Goal: Task Accomplishment & Management: Use online tool/utility

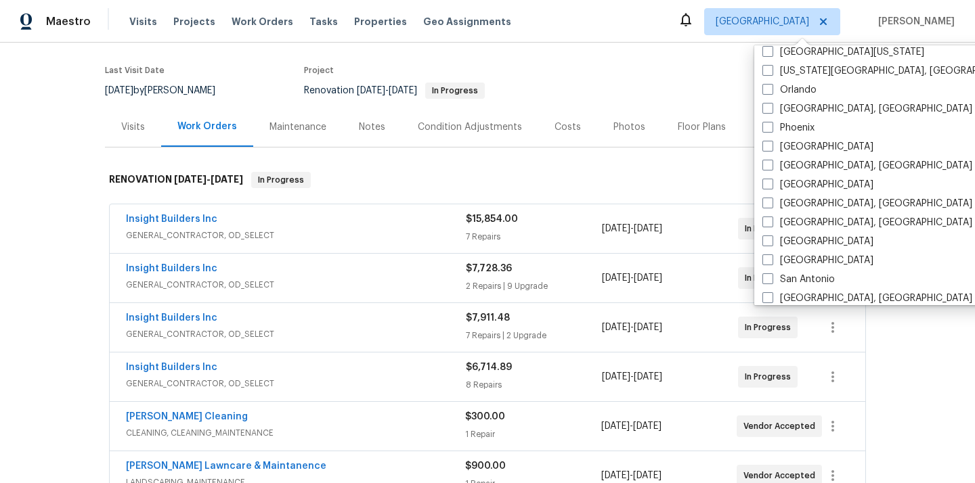
scroll to position [755, 0]
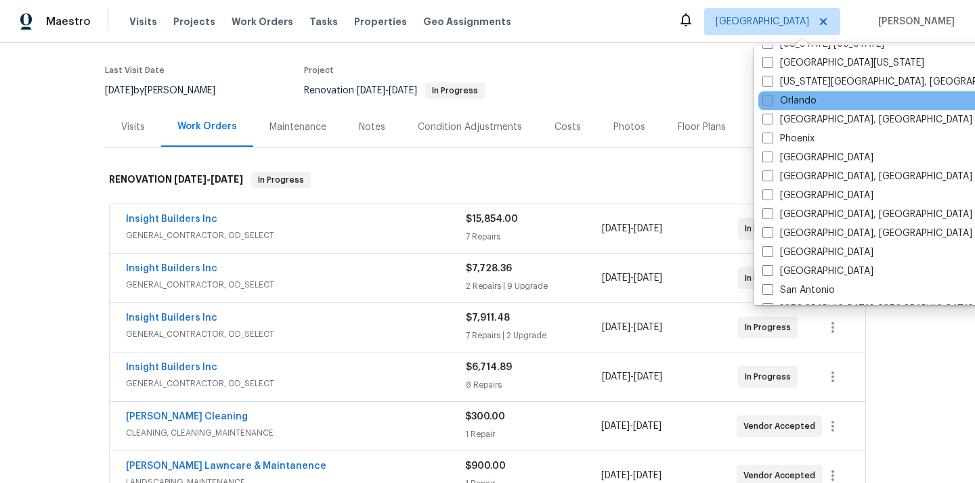
click at [789, 95] on label "Orlando" at bounding box center [789, 101] width 54 height 14
click at [771, 95] on input "Orlando" at bounding box center [766, 98] width 9 height 9
checkbox input "true"
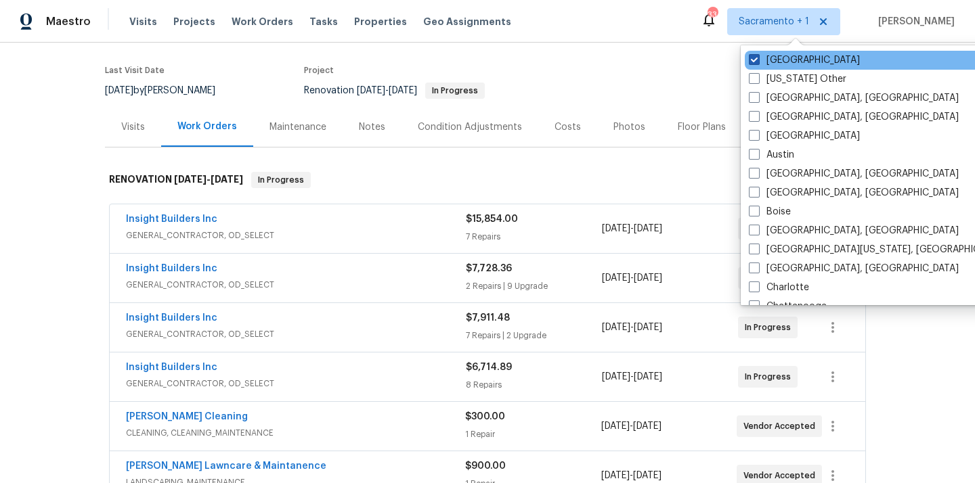
click at [778, 61] on label "[GEOGRAPHIC_DATA]" at bounding box center [804, 60] width 111 height 14
click at [757, 61] on input "[GEOGRAPHIC_DATA]" at bounding box center [753, 57] width 9 height 9
checkbox input "false"
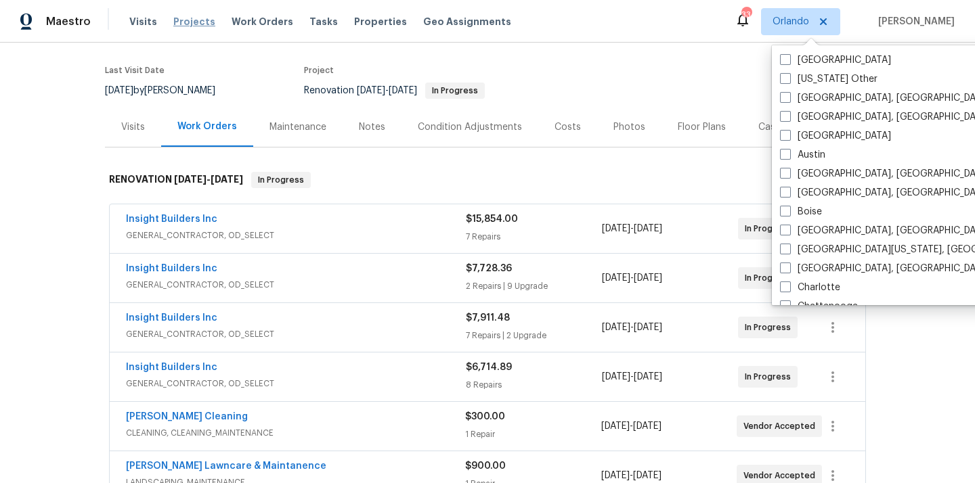
click at [184, 26] on span "Projects" at bounding box center [194, 22] width 42 height 14
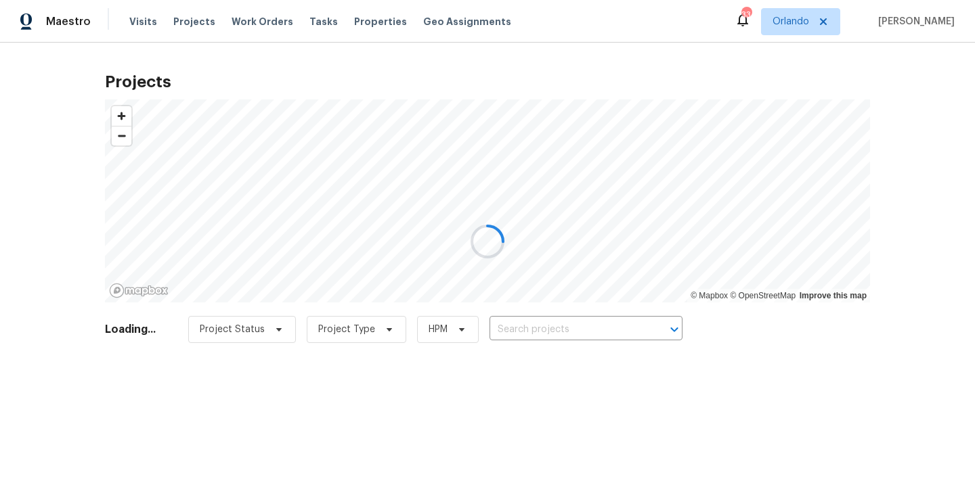
click at [543, 324] on div at bounding box center [487, 241] width 975 height 483
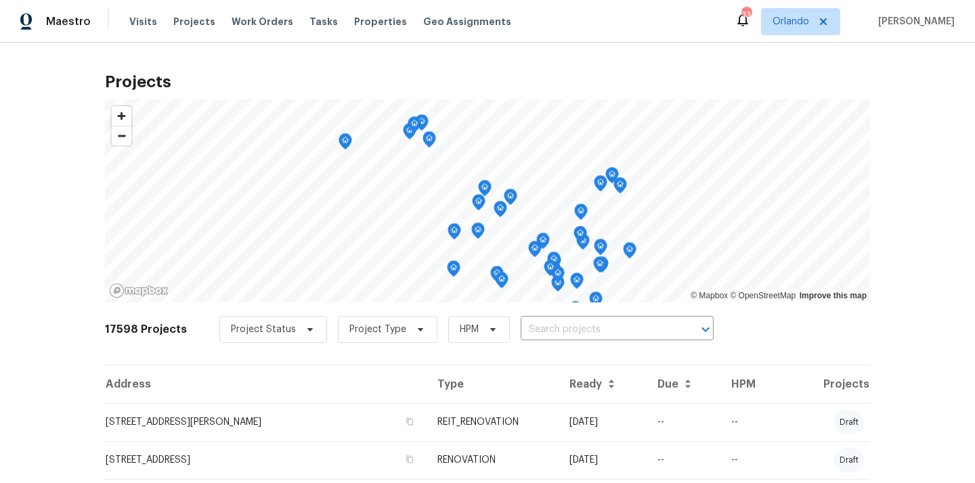
click at [543, 324] on input "text" at bounding box center [598, 329] width 155 height 21
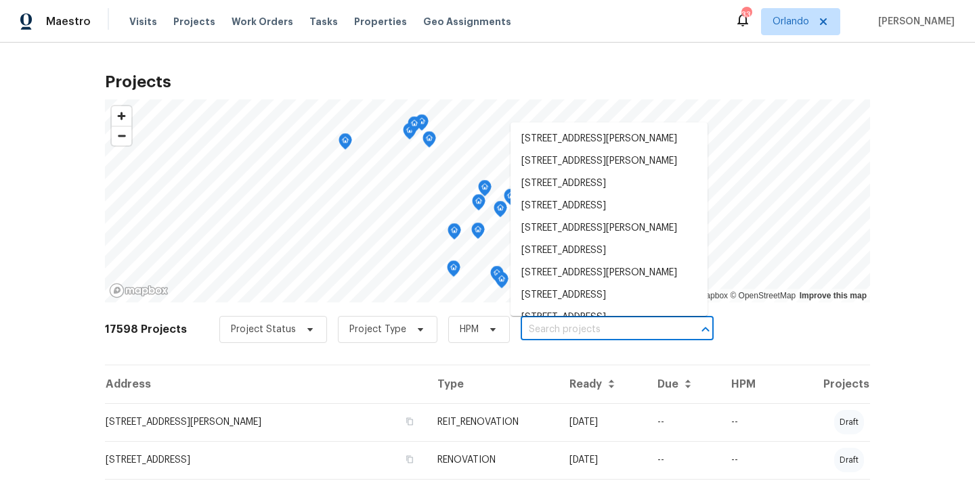
paste input "[STREET_ADDRESS]"
type input "[STREET_ADDRESS]"
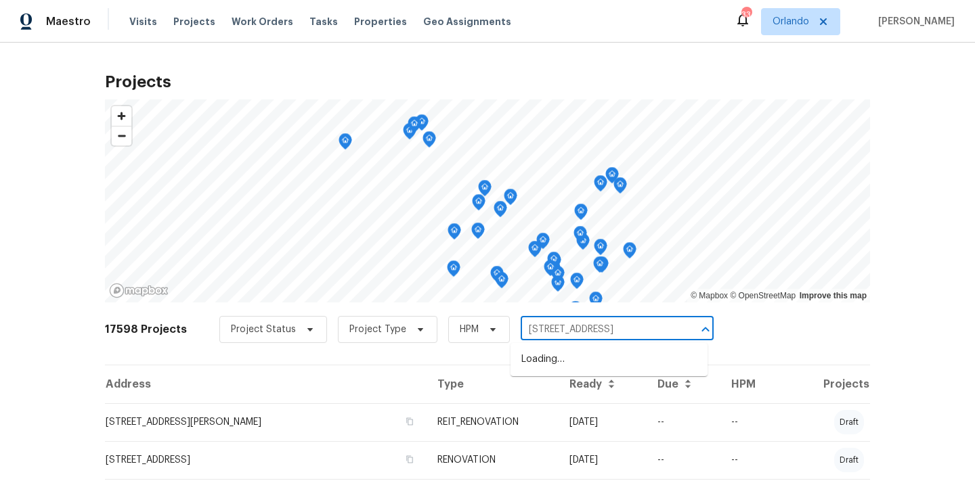
scroll to position [0, 35]
click at [546, 351] on li "[STREET_ADDRESS]" at bounding box center [608, 360] width 197 height 22
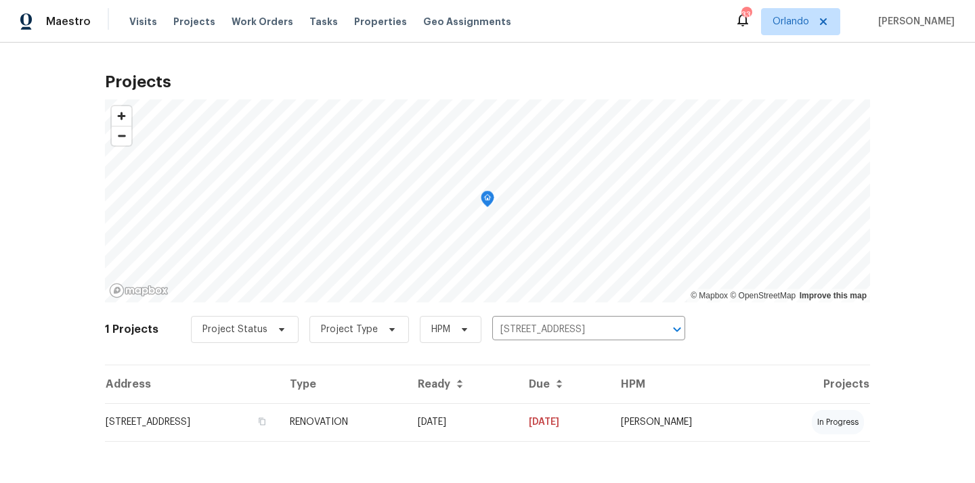
click at [217, 408] on td "[STREET_ADDRESS]" at bounding box center [192, 422] width 174 height 38
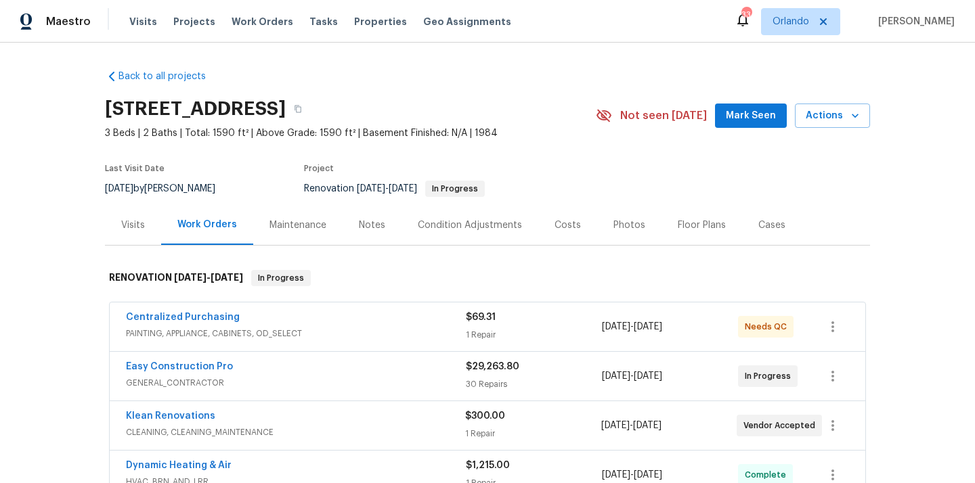
scroll to position [127, 0]
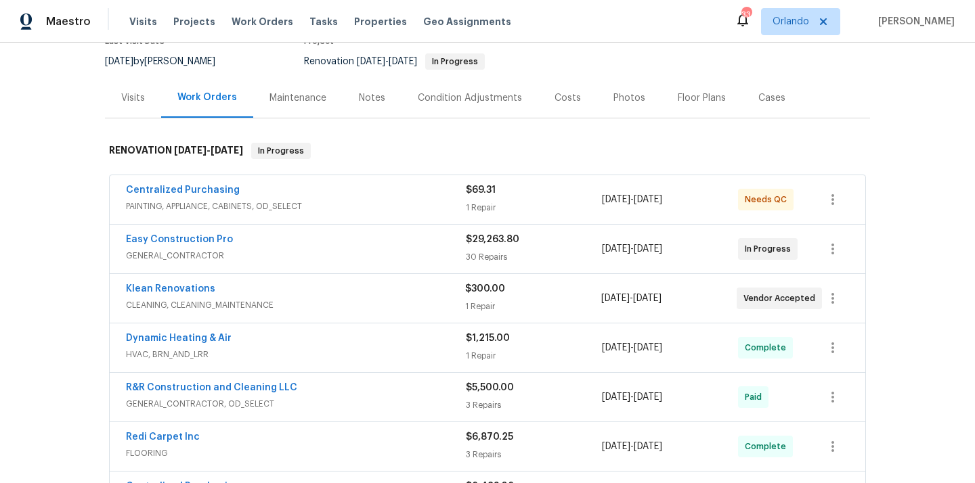
click at [330, 207] on span "PAINTING, APPLIANCE, CABINETS, OD_SELECT" at bounding box center [296, 207] width 340 height 14
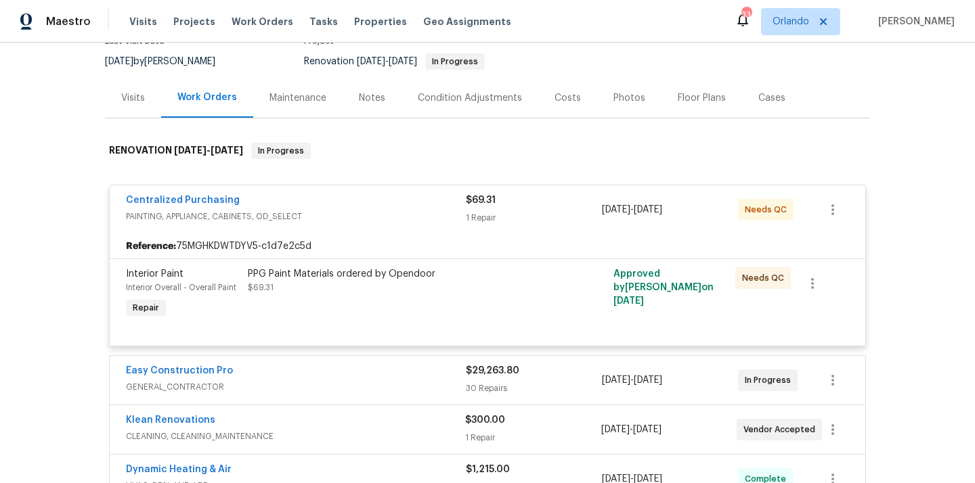
click at [341, 212] on span "PAINTING, APPLIANCE, CABINETS, OD_SELECT" at bounding box center [296, 217] width 340 height 14
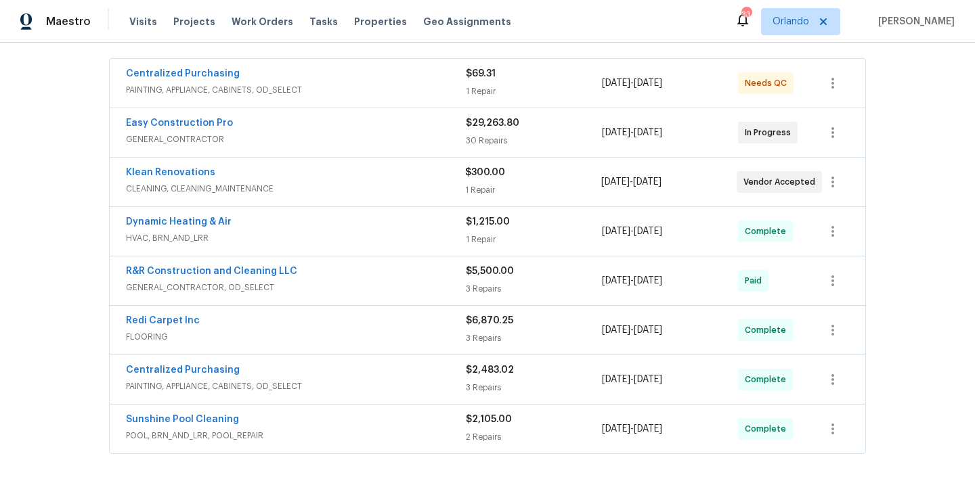
scroll to position [279, 0]
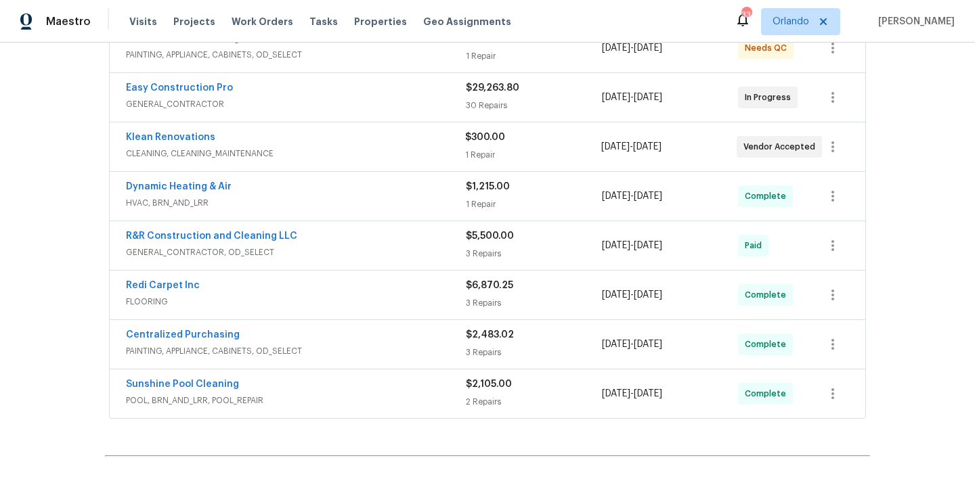
click at [334, 334] on div "Centralized Purchasing" at bounding box center [296, 336] width 340 height 16
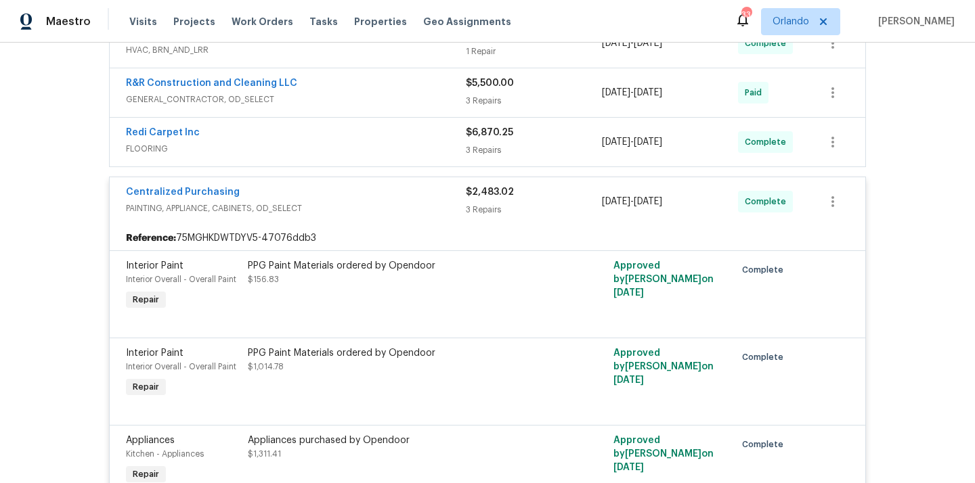
click at [332, 192] on div "Centralized Purchasing" at bounding box center [296, 193] width 340 height 16
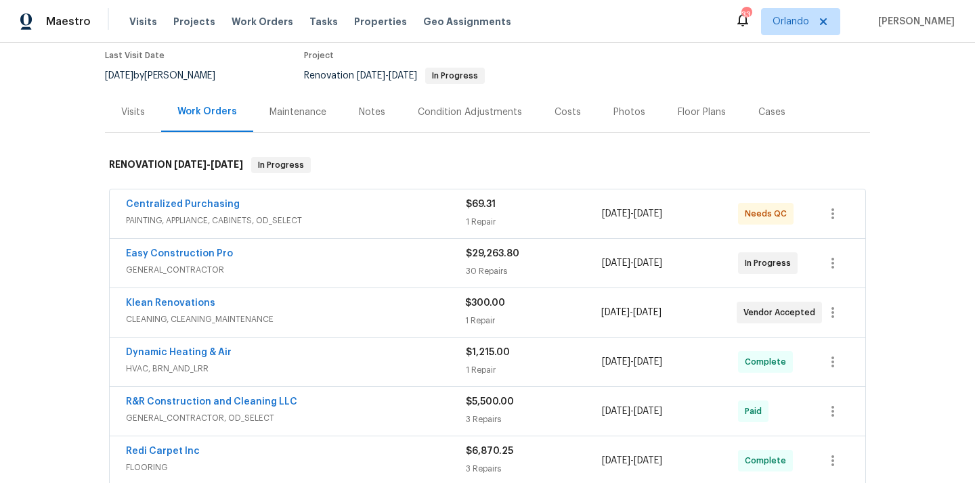
scroll to position [121, 0]
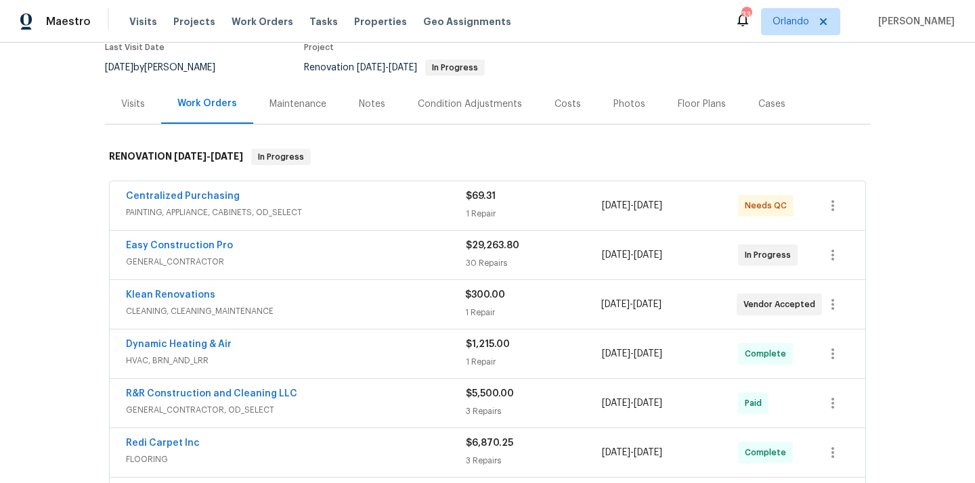
click at [345, 218] on span "PAINTING, APPLIANCE, CABINETS, OD_SELECT" at bounding box center [296, 213] width 340 height 14
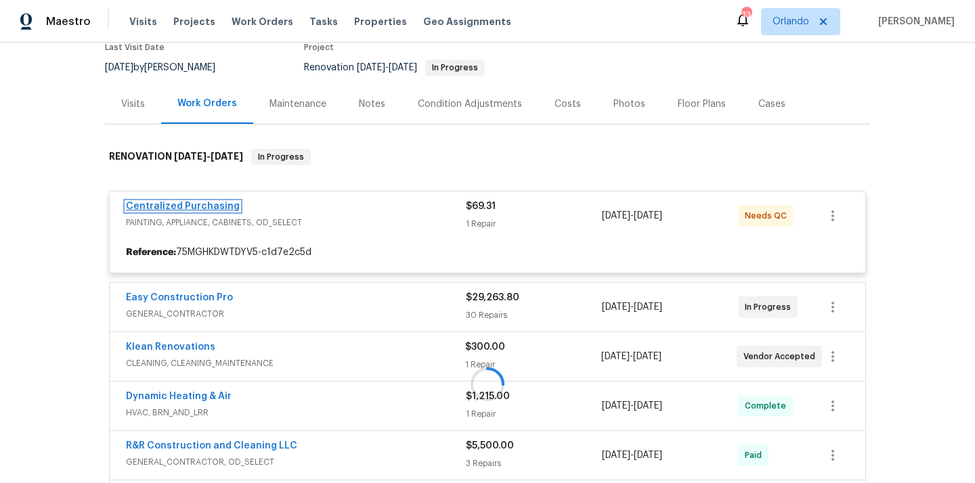
click at [206, 207] on link "Centralized Purchasing" at bounding box center [183, 206] width 114 height 9
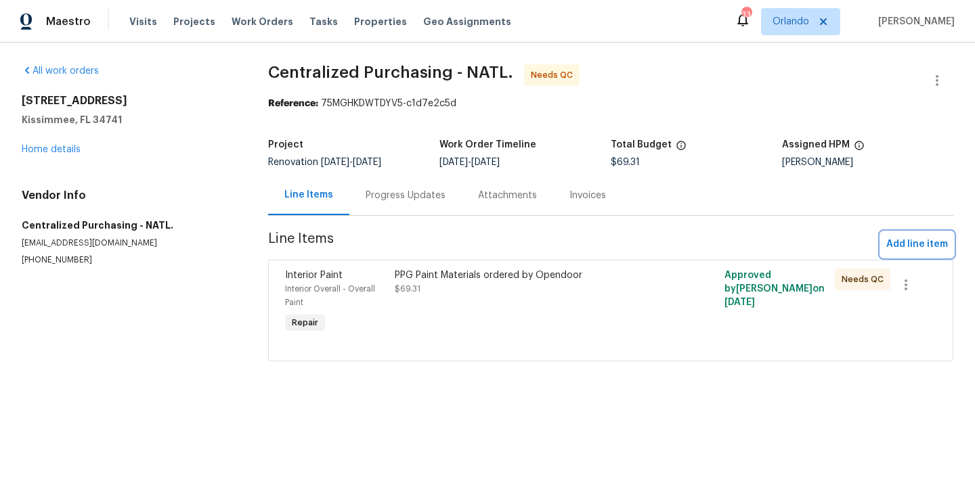
click at [909, 234] on button "Add line item" at bounding box center [917, 244] width 72 height 25
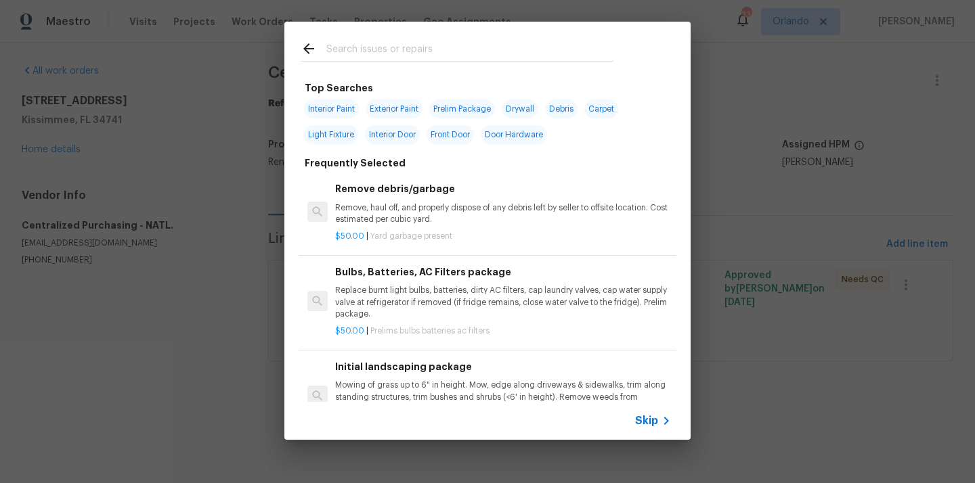
click at [528, 70] on div at bounding box center [456, 48] width 345 height 53
click at [521, 62] on div at bounding box center [456, 48] width 345 height 53
click at [510, 55] on input "text" at bounding box center [469, 51] width 287 height 20
type input "c"
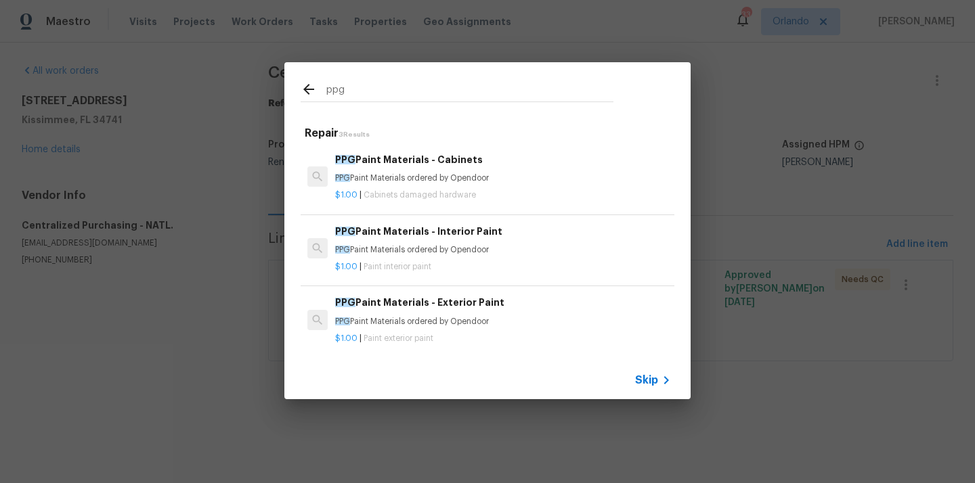
type input "ppg"
click at [390, 315] on div "PPG Paint Materials - Exterior Paint PPG Paint Materials ordered by Opendoor" at bounding box center [503, 311] width 336 height 32
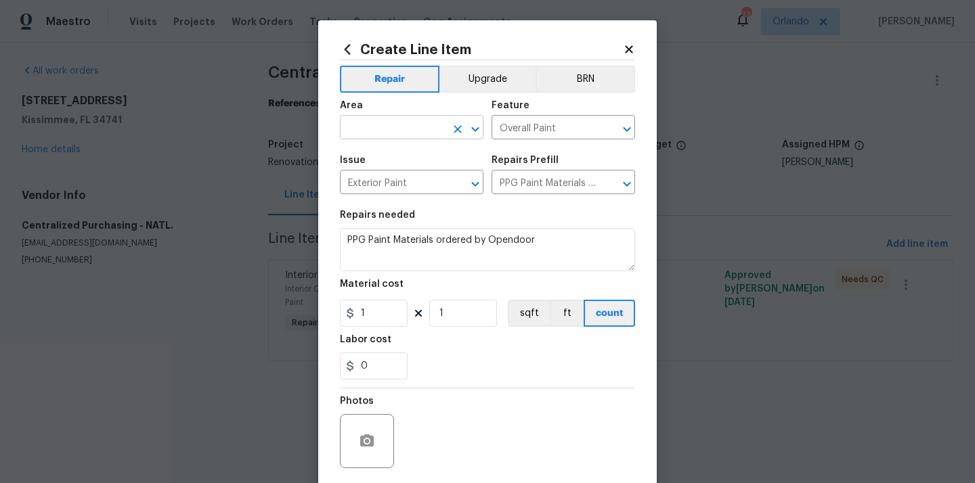
click at [401, 135] on input "text" at bounding box center [393, 128] width 106 height 21
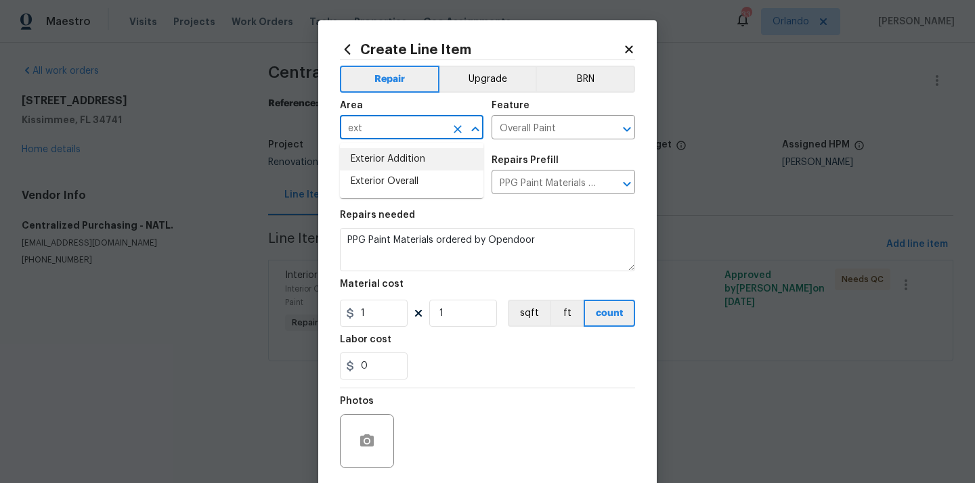
click at [396, 171] on li "Exterior Overall" at bounding box center [411, 182] width 143 height 22
type input "Exterior Overall"
drag, startPoint x: 378, startPoint y: 315, endPoint x: 339, endPoint y: 315, distance: 39.3
click at [343, 315] on input "1" at bounding box center [374, 313] width 68 height 27
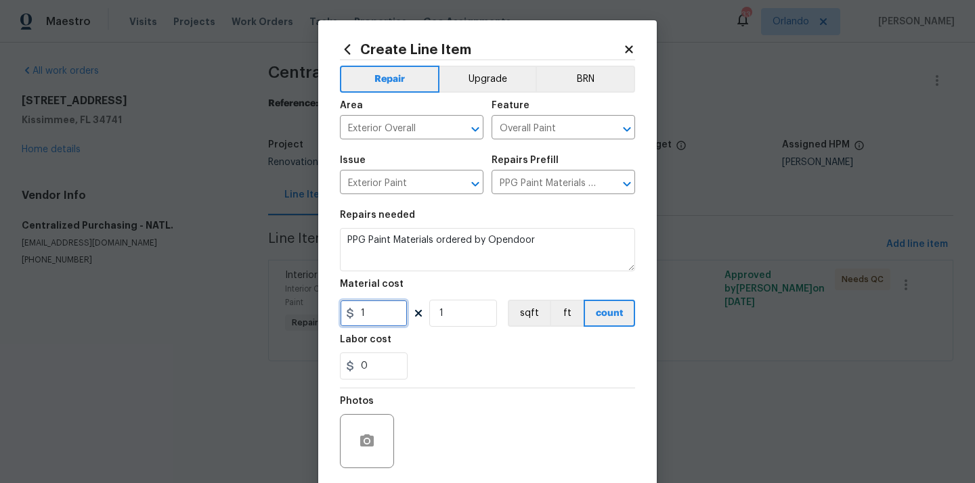
paste input "571.88"
type input "571.88"
click at [462, 338] on div "Labor cost" at bounding box center [487, 344] width 295 height 18
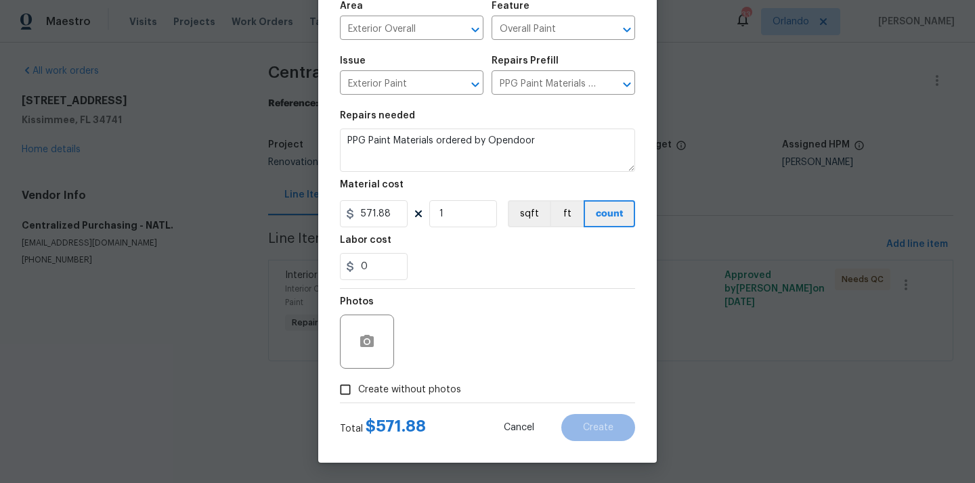
click at [419, 374] on div "Photos" at bounding box center [487, 333] width 295 height 88
click at [415, 393] on span "Create without photos" at bounding box center [409, 390] width 103 height 14
click at [358, 393] on input "Create without photos" at bounding box center [345, 390] width 26 height 26
checkbox input "true"
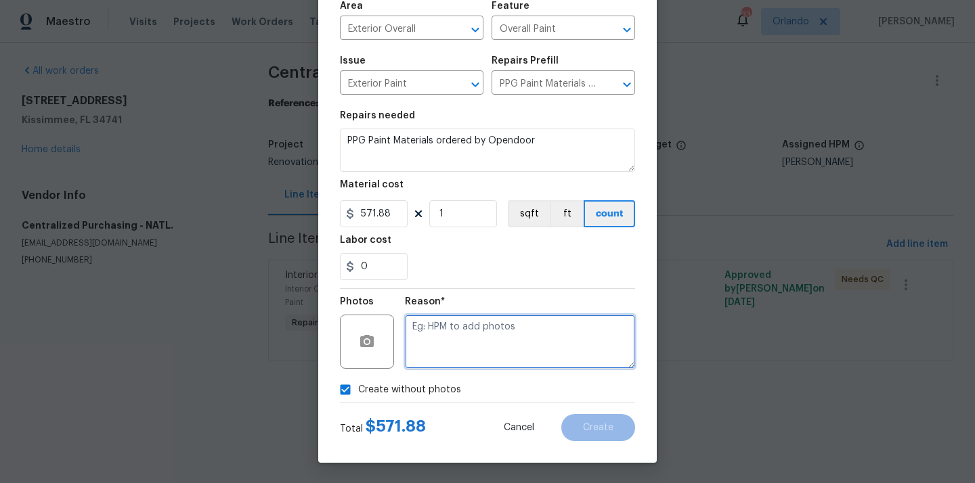
click at [458, 327] on textarea at bounding box center [520, 342] width 230 height 54
type textarea "N/A"
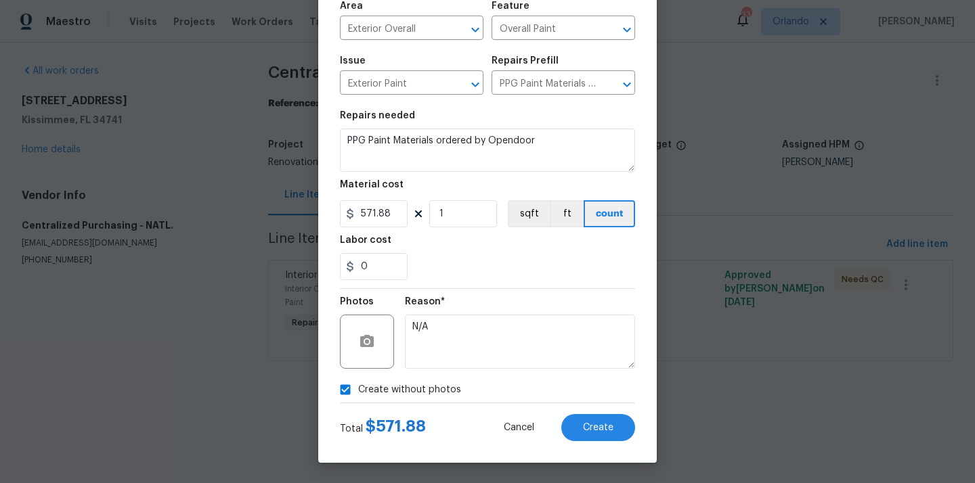
click at [598, 410] on div "Total $ 571.88 Cancel Create" at bounding box center [487, 422] width 295 height 38
click at [588, 426] on span "Create" at bounding box center [598, 428] width 30 height 10
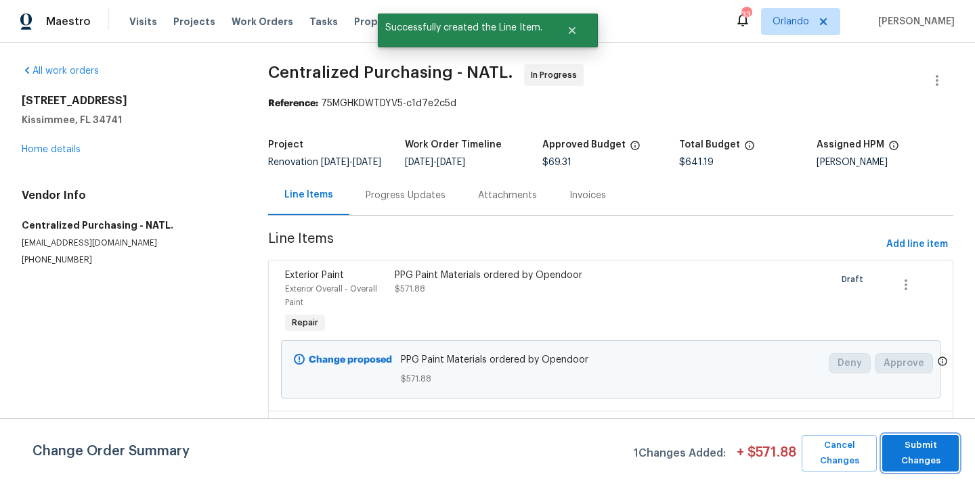
click at [914, 447] on button "Submit Changes" at bounding box center [920, 453] width 76 height 37
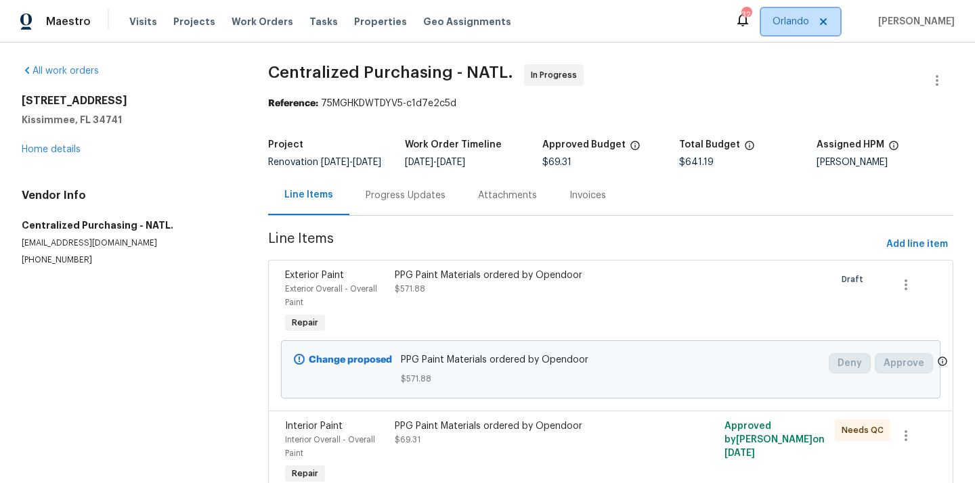
click at [799, 20] on span "Orlando" at bounding box center [790, 22] width 37 height 14
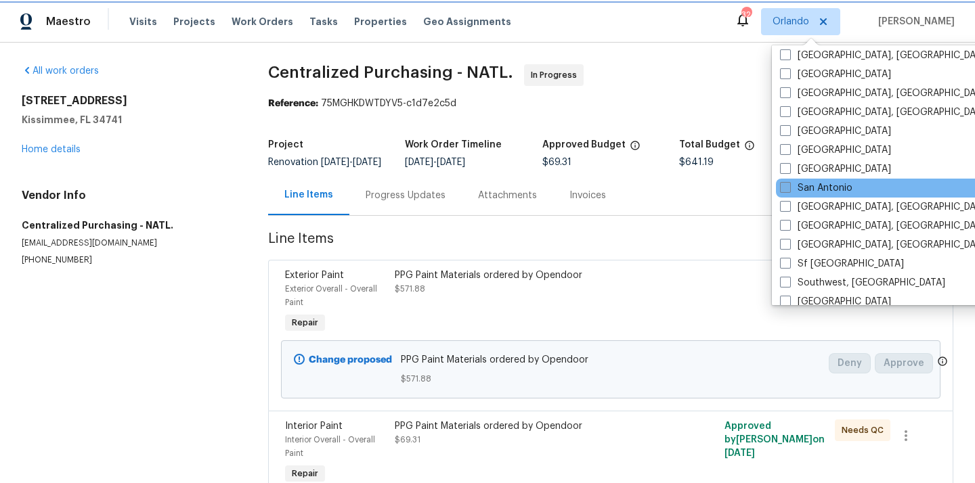
scroll to position [829, 0]
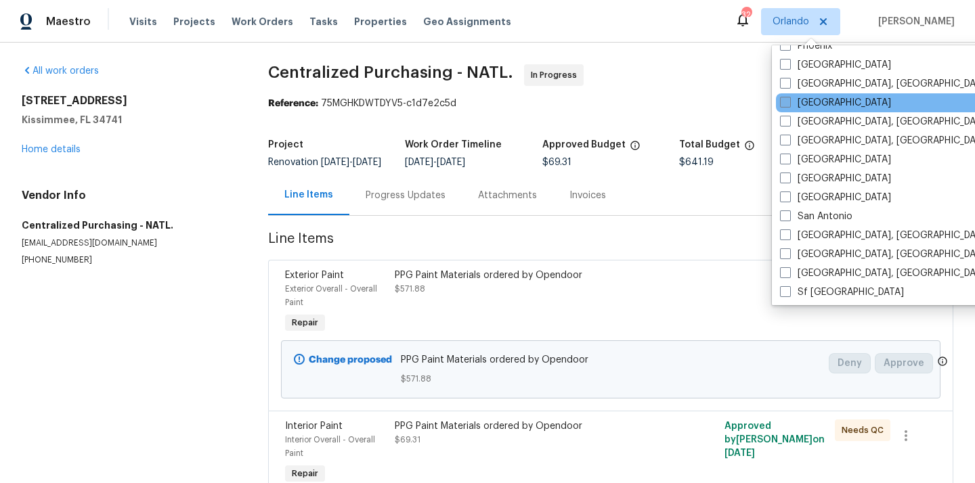
click at [807, 100] on label "[GEOGRAPHIC_DATA]" at bounding box center [835, 103] width 111 height 14
click at [789, 100] on input "[GEOGRAPHIC_DATA]" at bounding box center [784, 100] width 9 height 9
checkbox input "true"
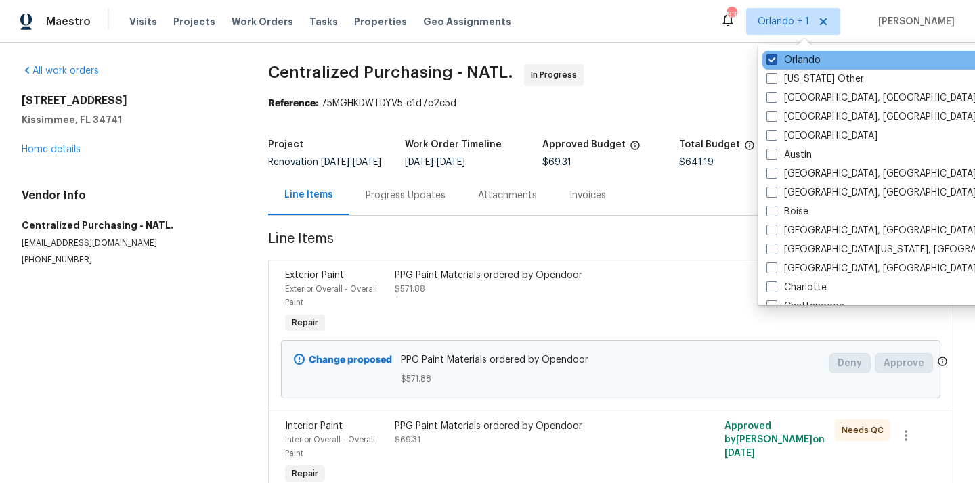
click at [789, 64] on label "Orlando" at bounding box center [793, 60] width 54 height 14
click at [775, 62] on input "Orlando" at bounding box center [770, 57] width 9 height 9
checkbox input "false"
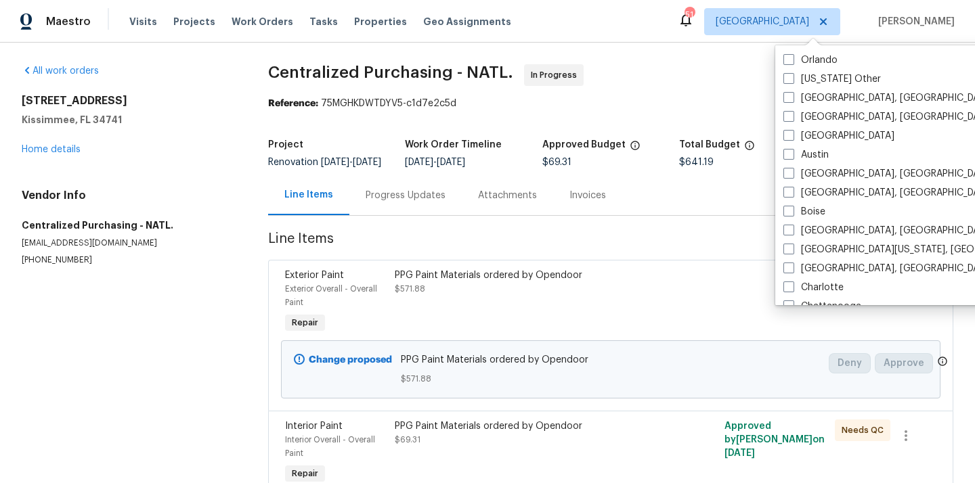
click at [172, 30] on div "Visits Projects Work Orders Tasks Properties Geo Assignments" at bounding box center [328, 21] width 398 height 27
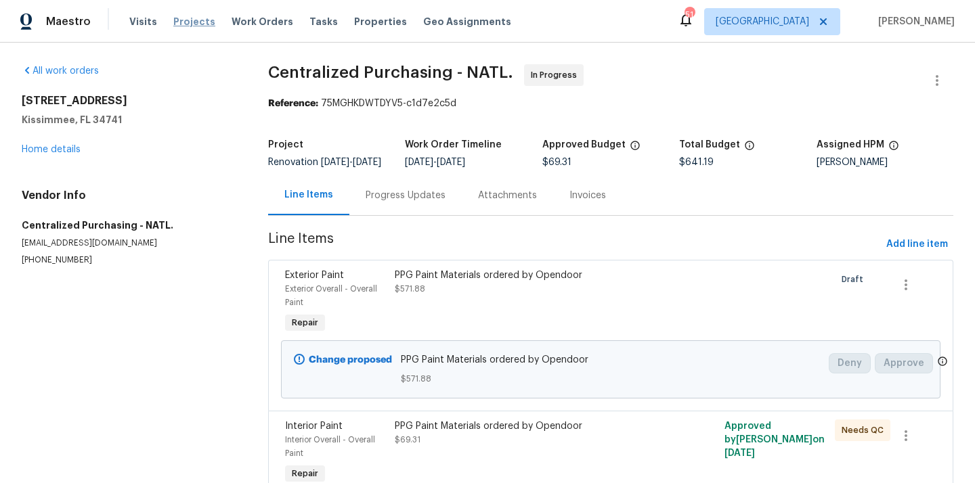
click at [192, 18] on span "Projects" at bounding box center [194, 22] width 42 height 14
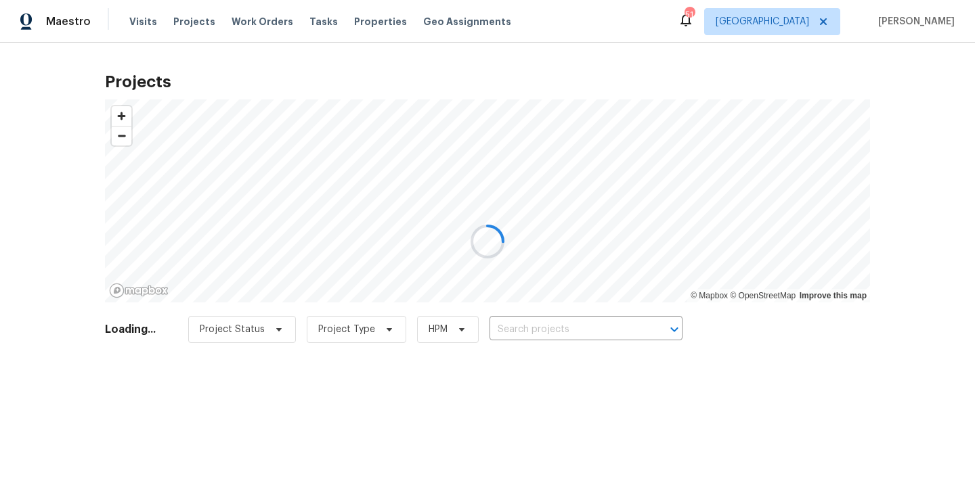
click at [544, 319] on div at bounding box center [487, 241] width 975 height 483
click at [546, 344] on div at bounding box center [487, 241] width 975 height 483
click at [560, 329] on div at bounding box center [487, 241] width 975 height 483
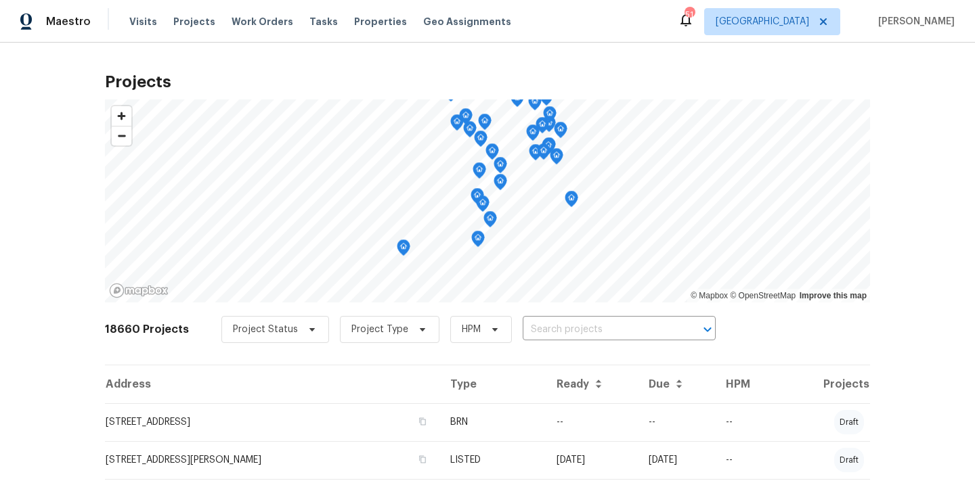
click at [560, 329] on input "text" at bounding box center [600, 329] width 155 height 21
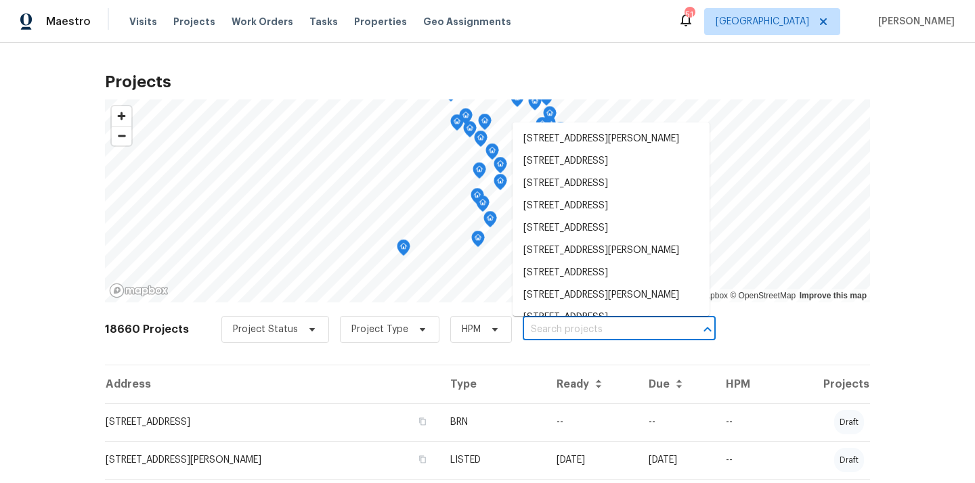
paste input "[STREET_ADDRESS][PERSON_NAME]"
type input "[STREET_ADDRESS][PERSON_NAME]"
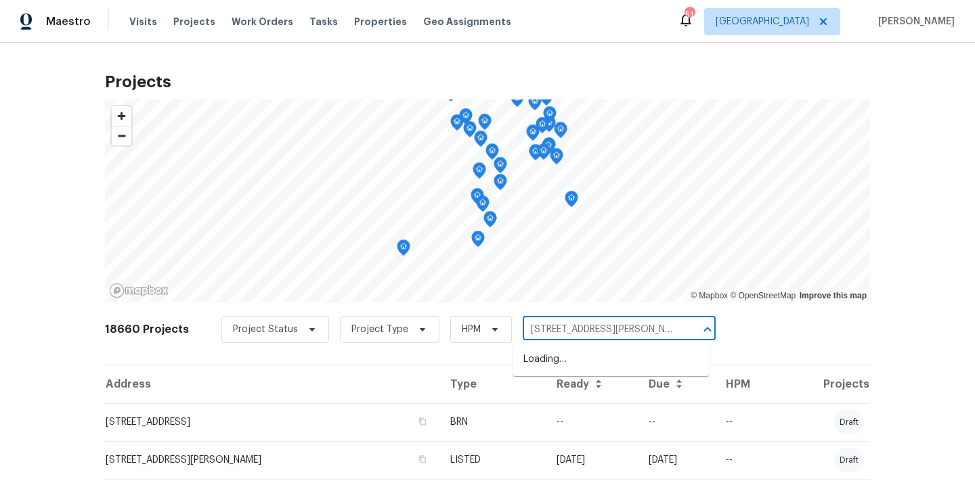
scroll to position [0, 28]
click at [561, 362] on li "[STREET_ADDRESS][PERSON_NAME]" at bounding box center [610, 360] width 197 height 22
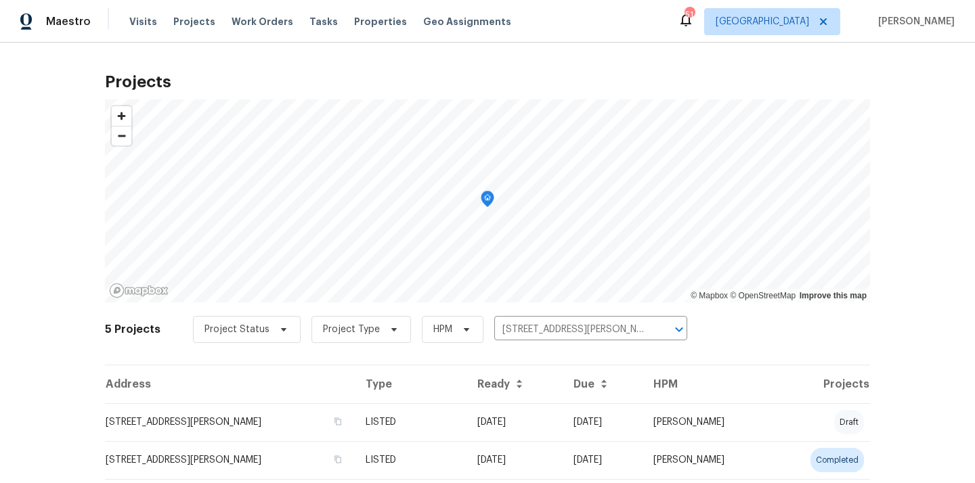
click at [352, 437] on td "[STREET_ADDRESS][PERSON_NAME]" at bounding box center [230, 422] width 250 height 38
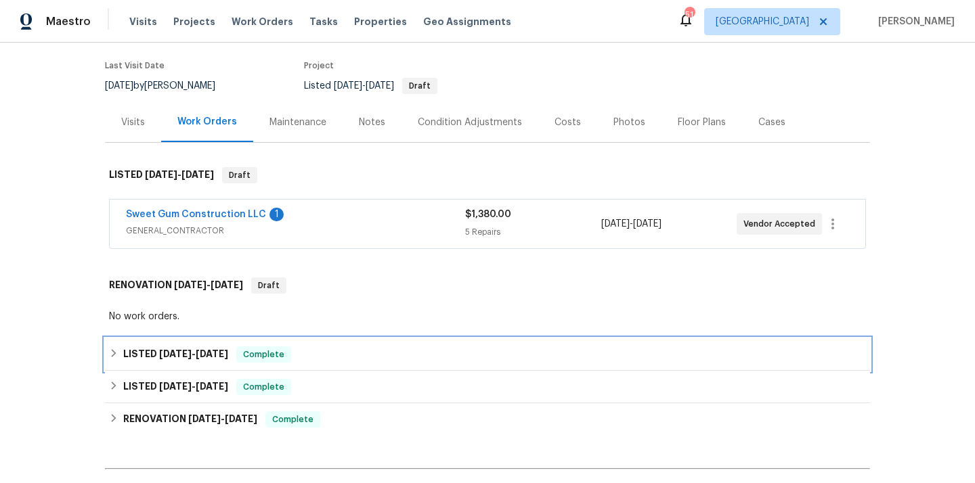
click at [114, 347] on div "LISTED [DATE] - [DATE] Complete" at bounding box center [487, 355] width 757 height 16
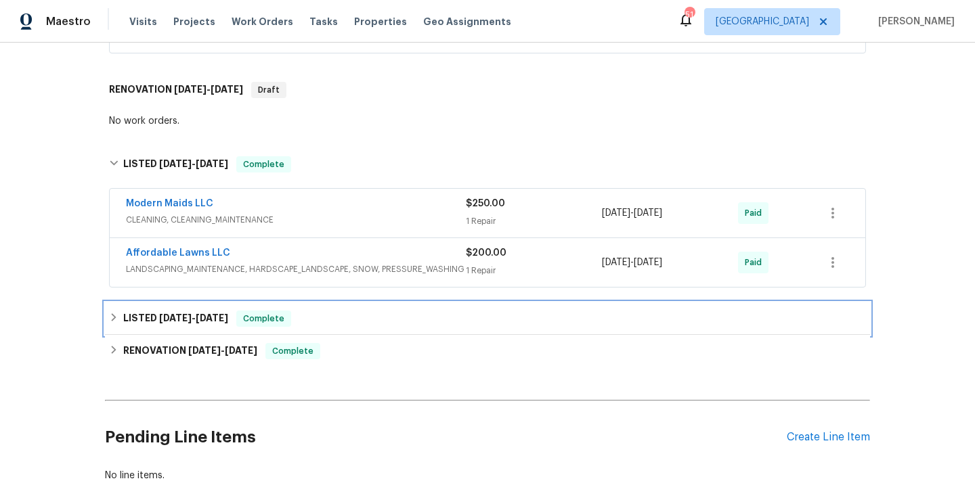
click at [109, 316] on icon at bounding box center [113, 317] width 9 height 9
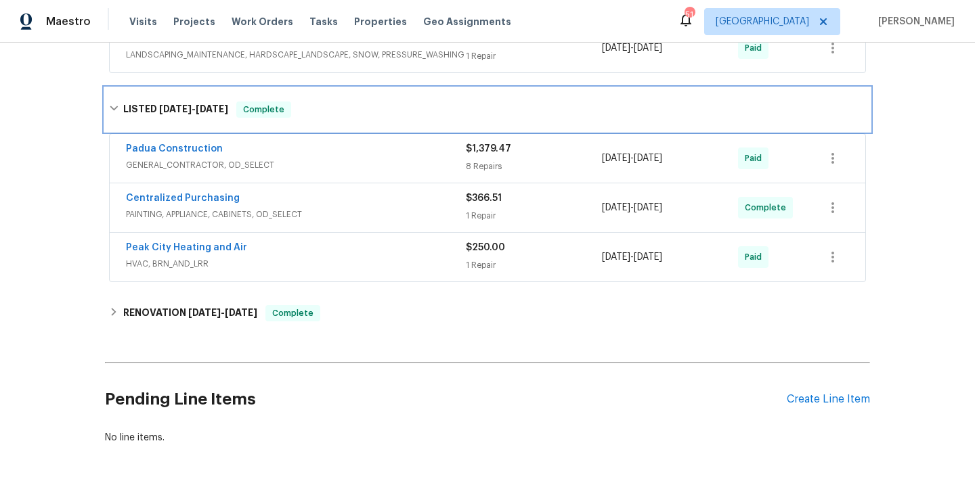
scroll to position [515, 0]
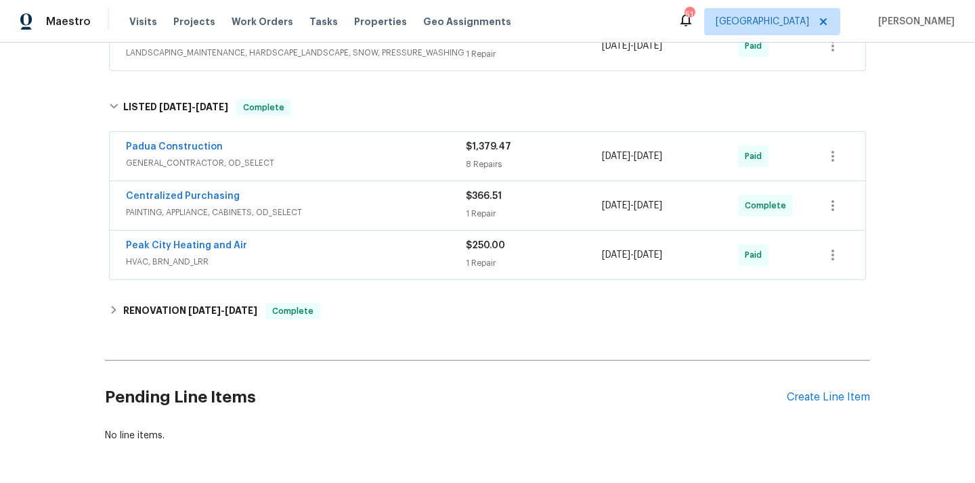
click at [308, 198] on div "Centralized Purchasing" at bounding box center [296, 198] width 340 height 16
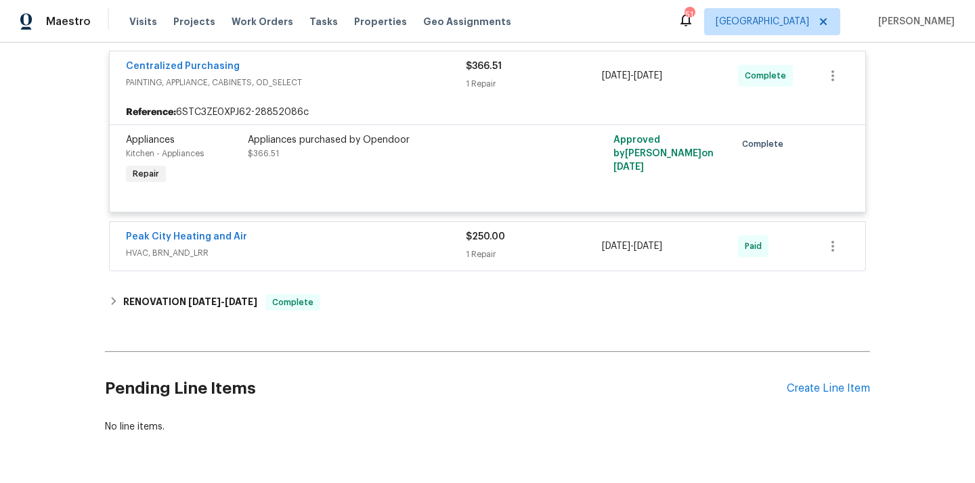
scroll to position [668, 0]
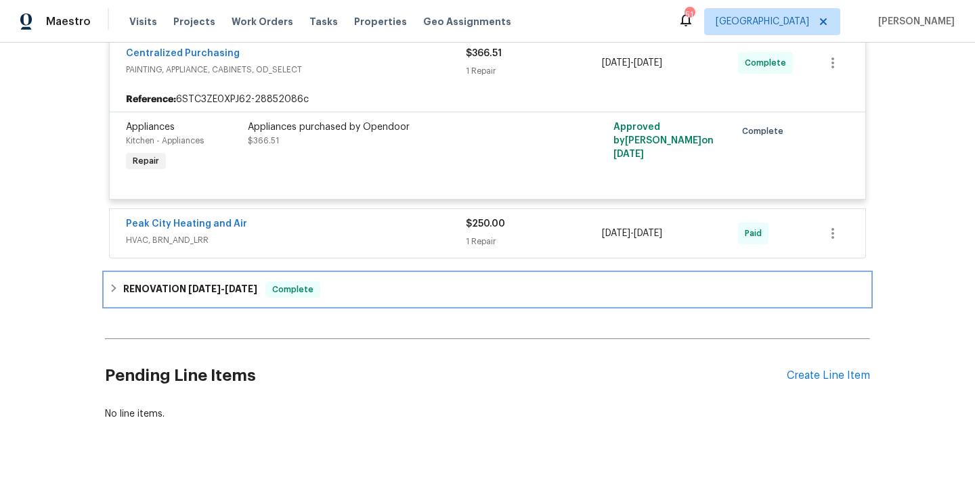
click at [110, 292] on icon at bounding box center [113, 288] width 9 height 9
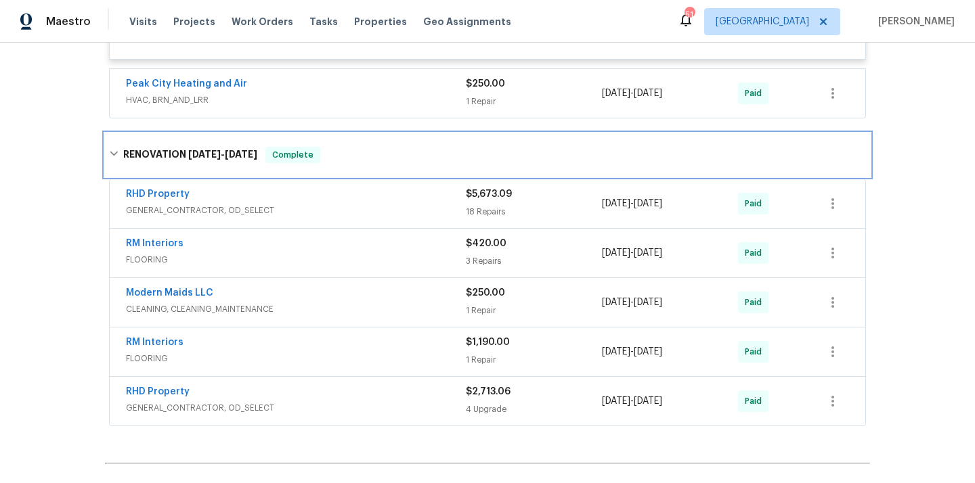
scroll to position [810, 0]
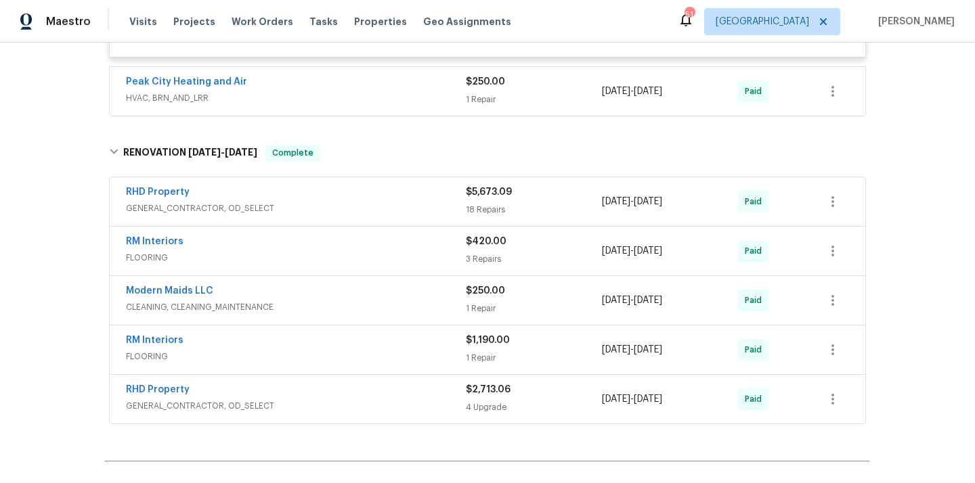
click at [265, 210] on span "GENERAL_CONTRACTOR, OD_SELECT" at bounding box center [296, 209] width 340 height 14
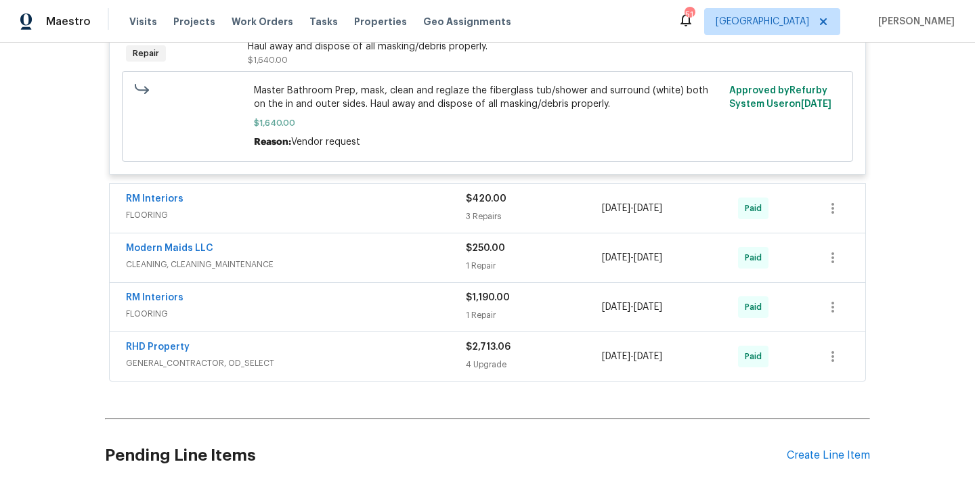
scroll to position [3642, 0]
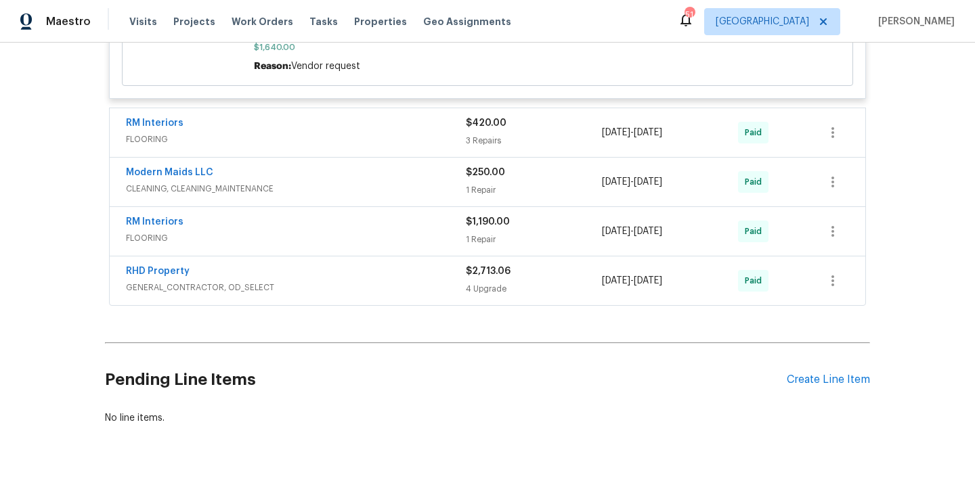
click at [274, 265] on div "RHD Property" at bounding box center [296, 273] width 340 height 16
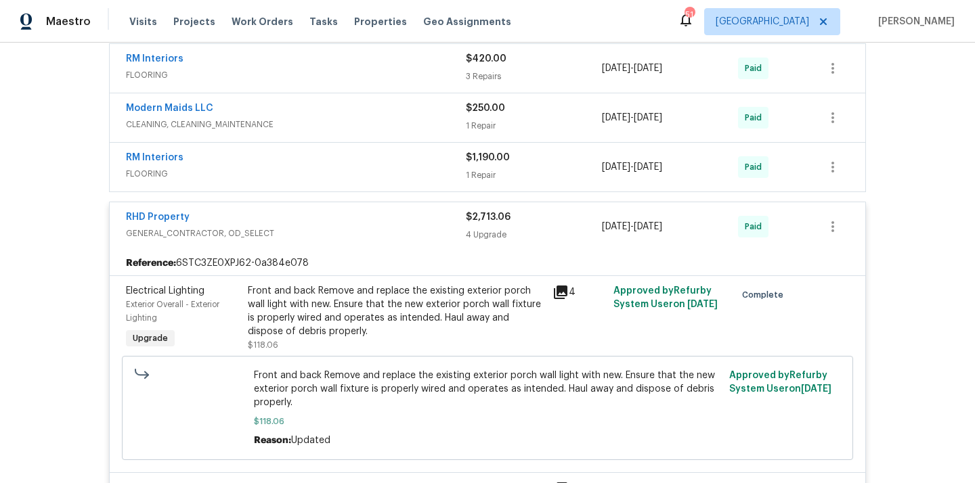
scroll to position [3629, 0]
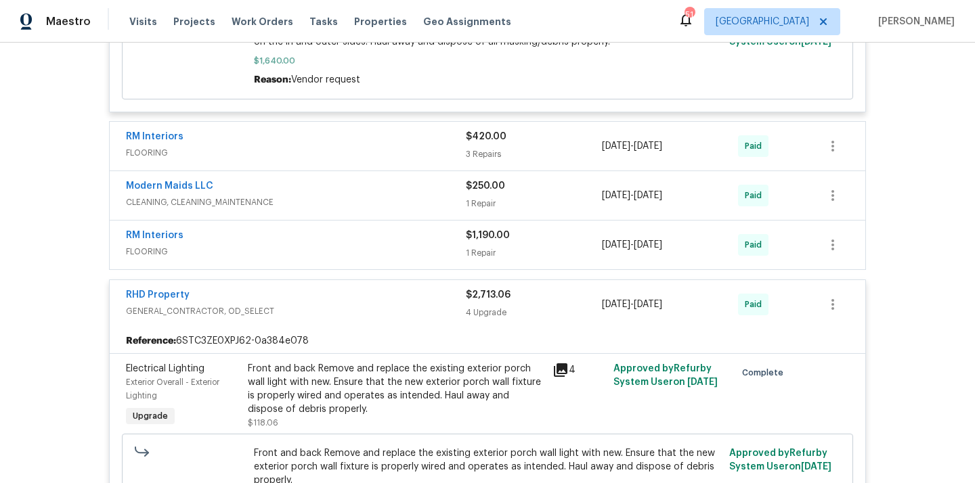
click at [353, 245] on span "FLOORING" at bounding box center [296, 252] width 340 height 14
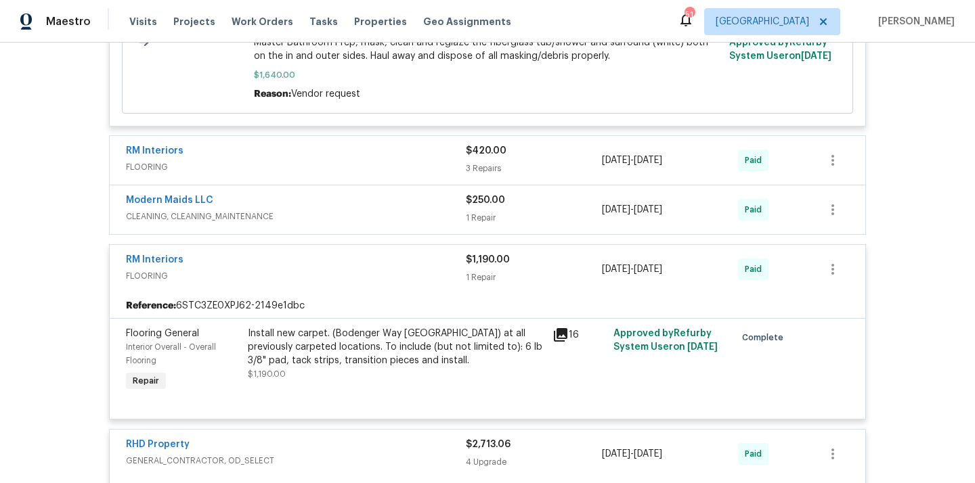
scroll to position [3600, 0]
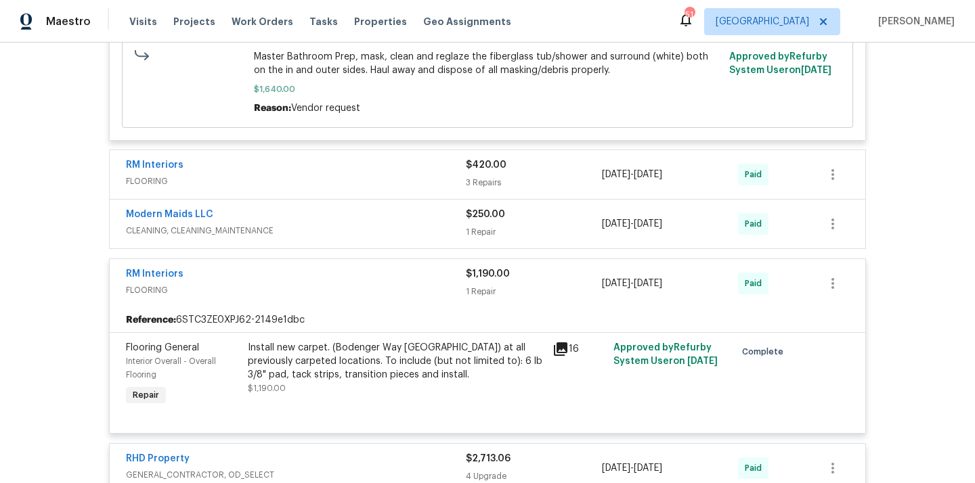
click at [347, 210] on div "Modern Maids LLC" at bounding box center [296, 216] width 340 height 16
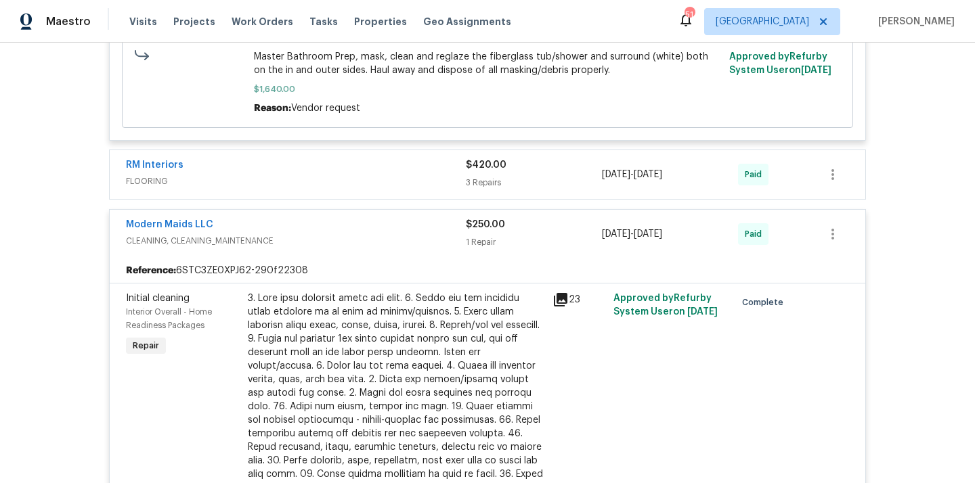
click at [316, 179] on span "FLOORING" at bounding box center [296, 182] width 340 height 14
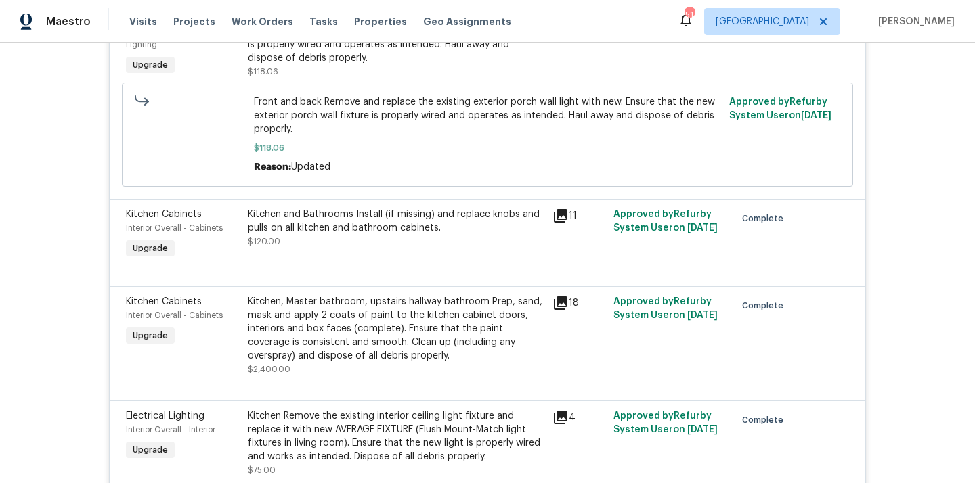
scroll to position [5048, 0]
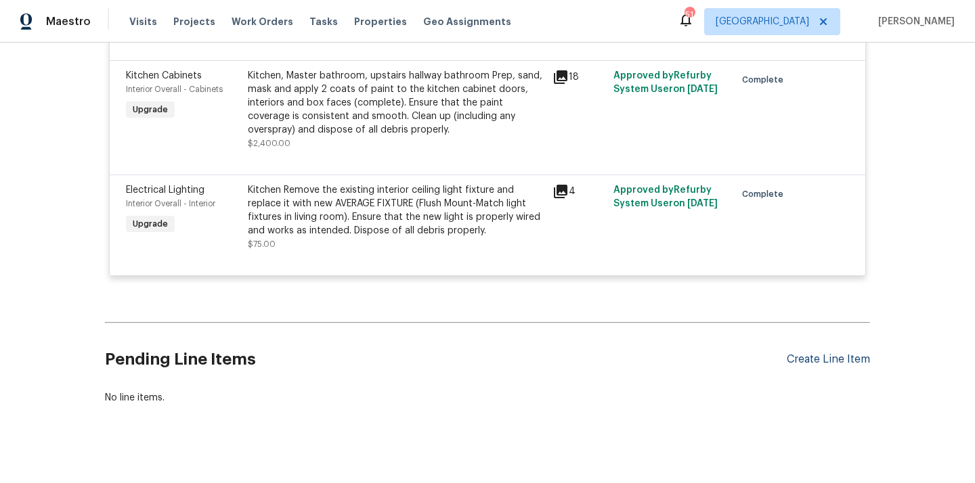
click at [820, 353] on div "Create Line Item" at bounding box center [828, 359] width 83 height 13
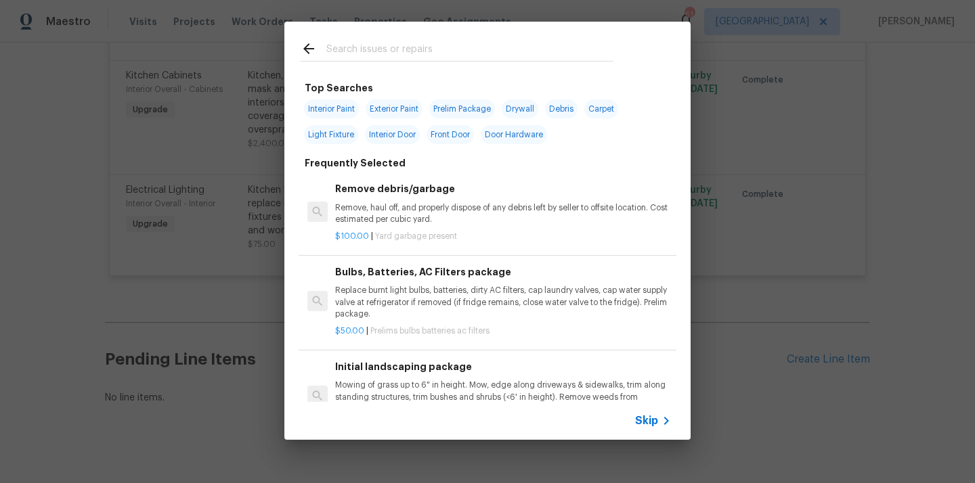
click at [533, 48] on input "text" at bounding box center [469, 51] width 287 height 20
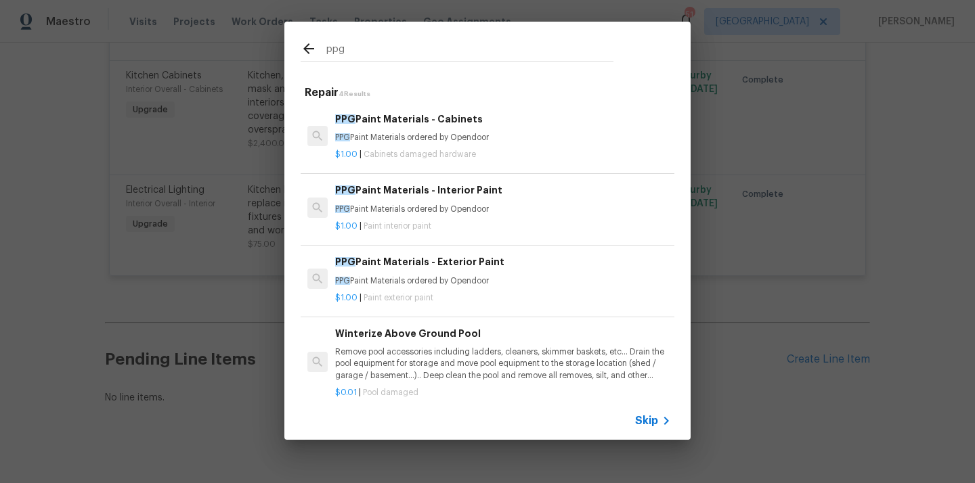
type input "ppg"
click at [477, 193] on h6 "PPG Paint Materials - Interior Paint" at bounding box center [503, 190] width 336 height 15
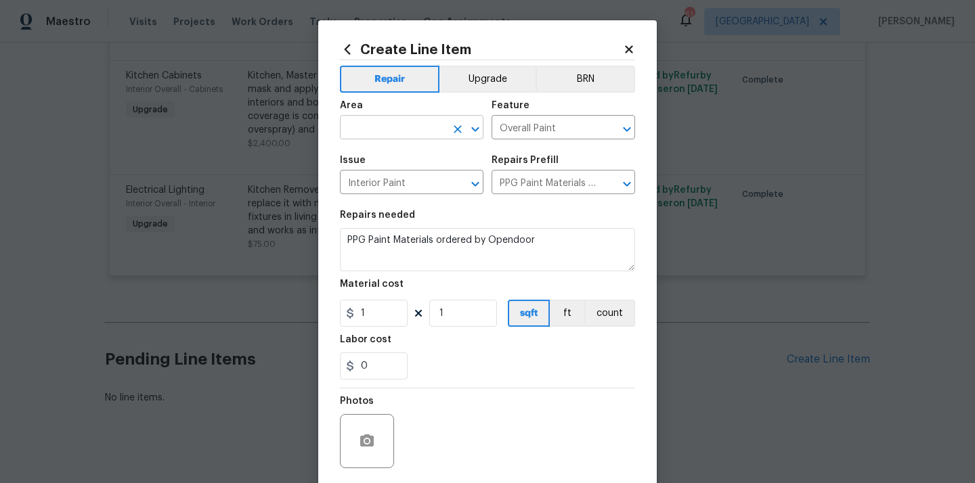
click at [418, 127] on input "text" at bounding box center [393, 128] width 106 height 21
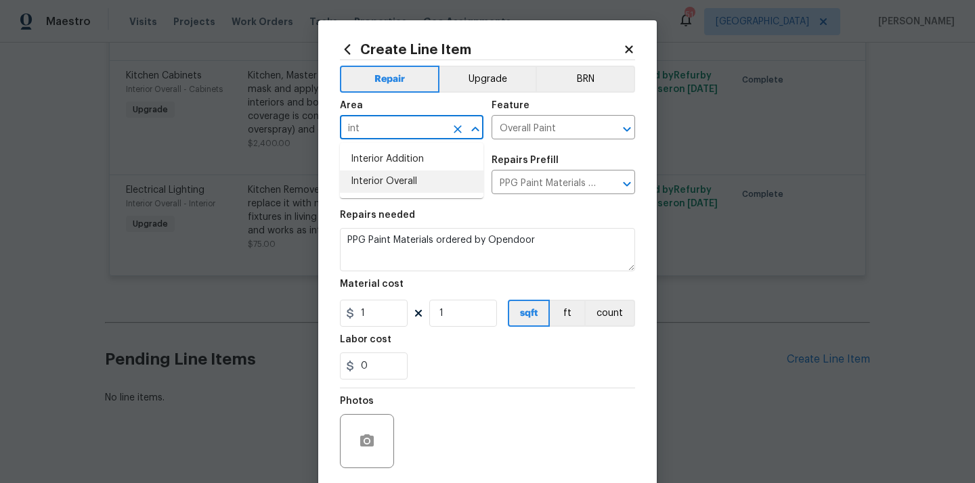
click at [402, 185] on li "Interior Overall" at bounding box center [411, 182] width 143 height 22
type input "Interior Overall"
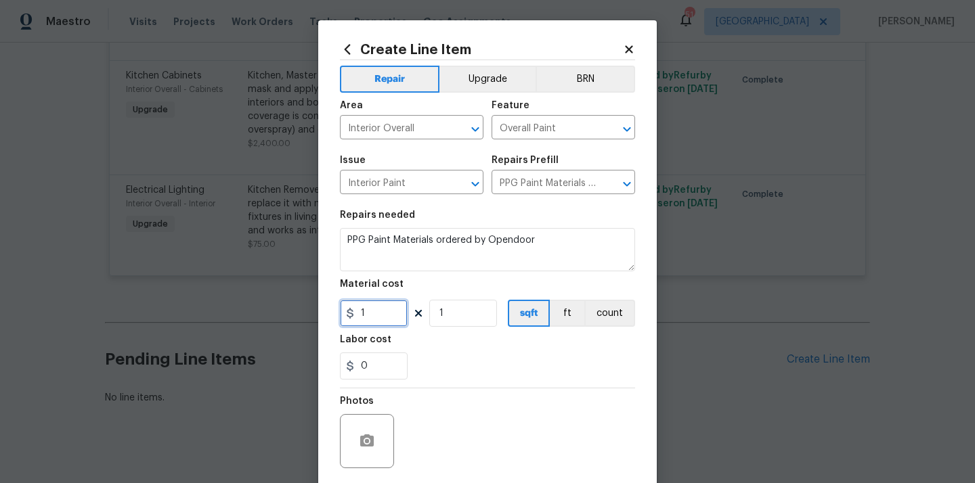
drag, startPoint x: 372, startPoint y: 309, endPoint x: 309, endPoint y: 305, distance: 63.1
click at [309, 305] on div "Create Line Item Repair Upgrade BRN Area Interior Overall ​ Feature Overall Pai…" at bounding box center [487, 241] width 975 height 483
paste input "310.27"
type input "310.27"
click at [435, 363] on div "0" at bounding box center [487, 366] width 295 height 27
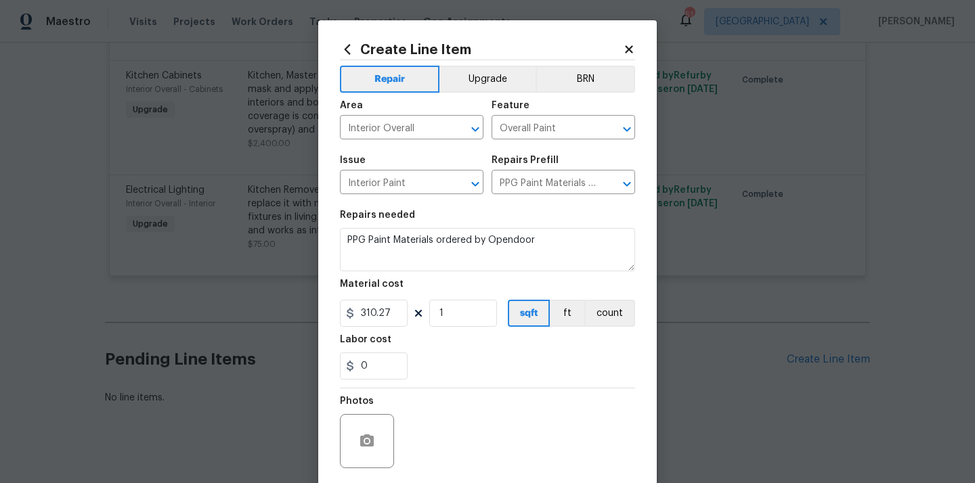
scroll to position [100, 0]
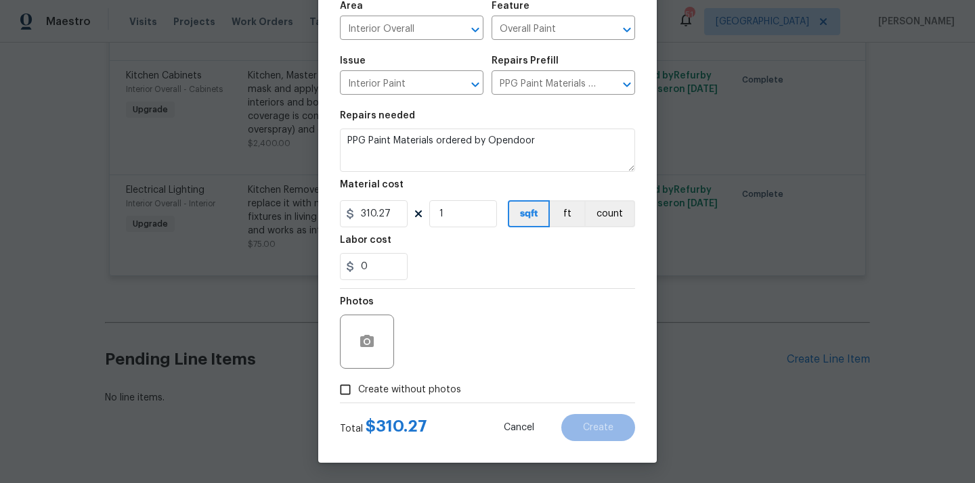
click at [418, 384] on span "Create without photos" at bounding box center [409, 390] width 103 height 14
click at [358, 384] on input "Create without photos" at bounding box center [345, 390] width 26 height 26
checkbox input "true"
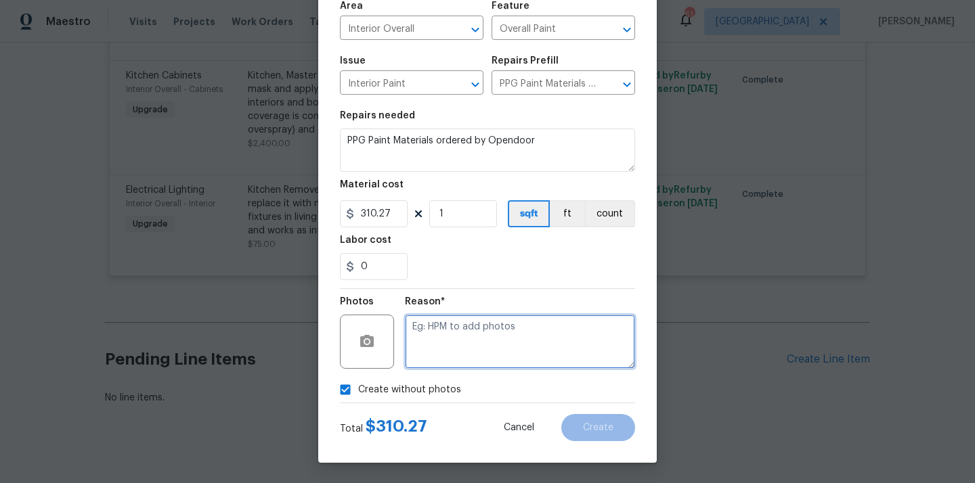
click at [453, 336] on textarea at bounding box center [520, 342] width 230 height 54
type textarea "N/A"
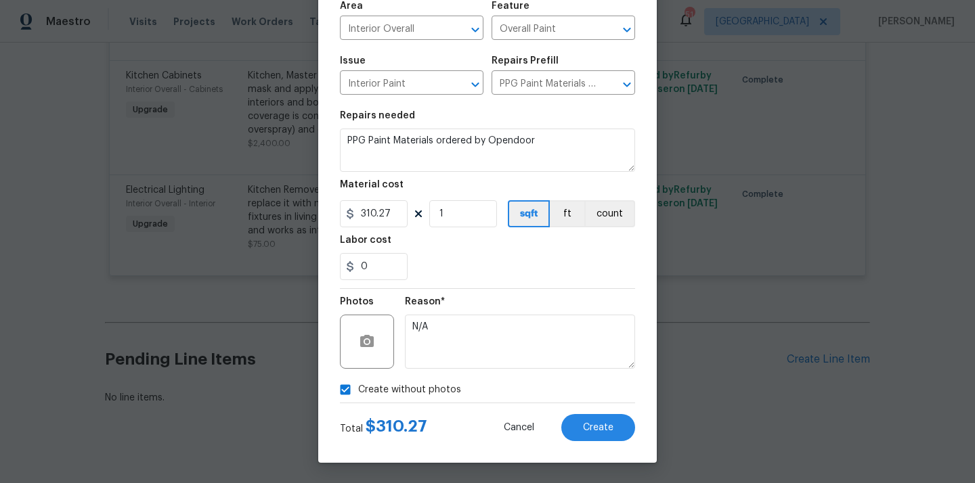
click at [602, 442] on div "Create Line Item Repair Upgrade BRN Area Interior Overall ​ Feature Overall Pai…" at bounding box center [487, 192] width 338 height 542
click at [602, 429] on span "Create" at bounding box center [598, 428] width 30 height 10
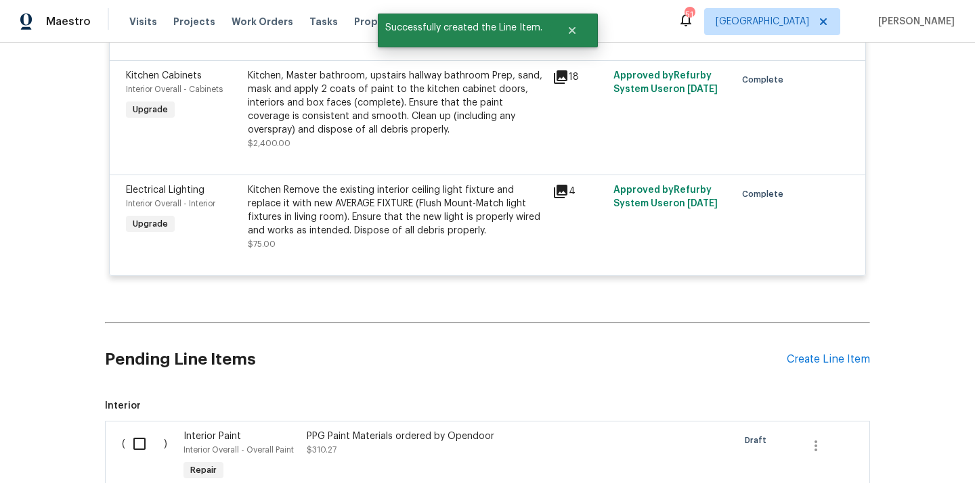
scroll to position [5203, 0]
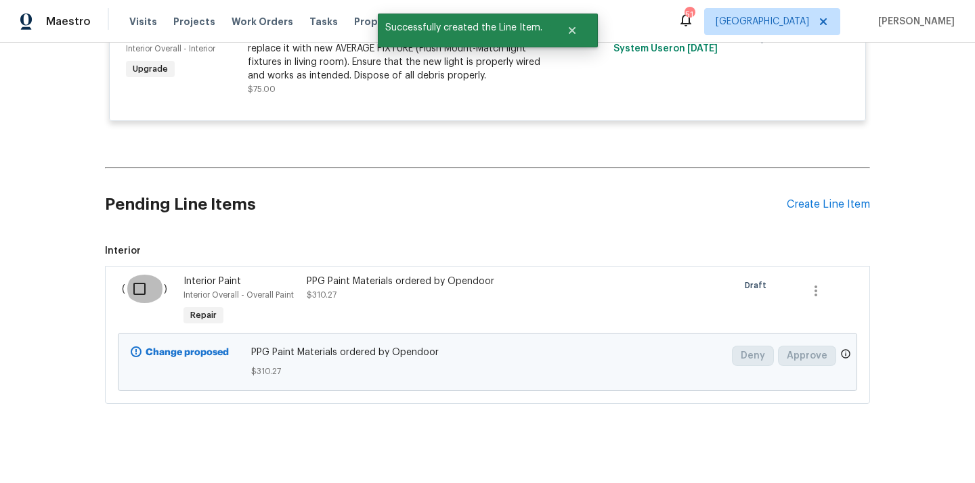
click at [139, 278] on input "checkbox" at bounding box center [144, 289] width 39 height 28
checkbox input "true"
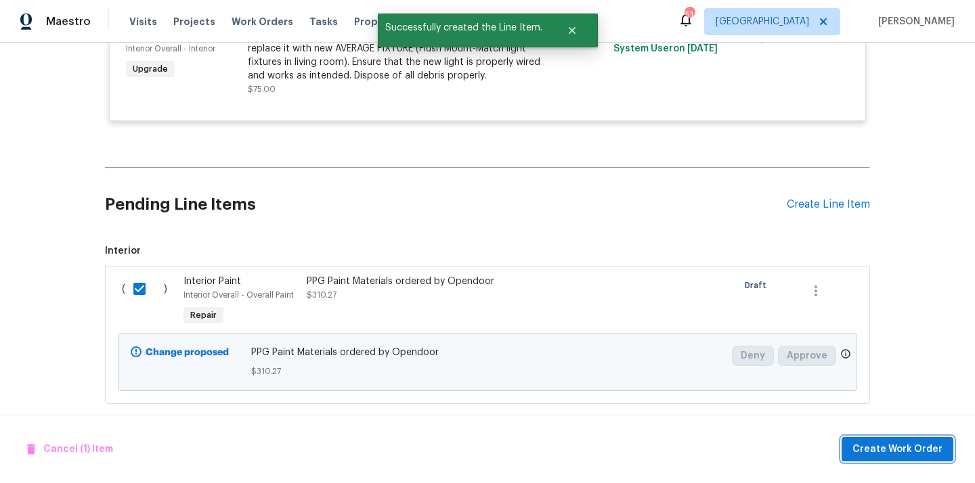
click at [883, 446] on span "Create Work Order" at bounding box center [897, 449] width 90 height 17
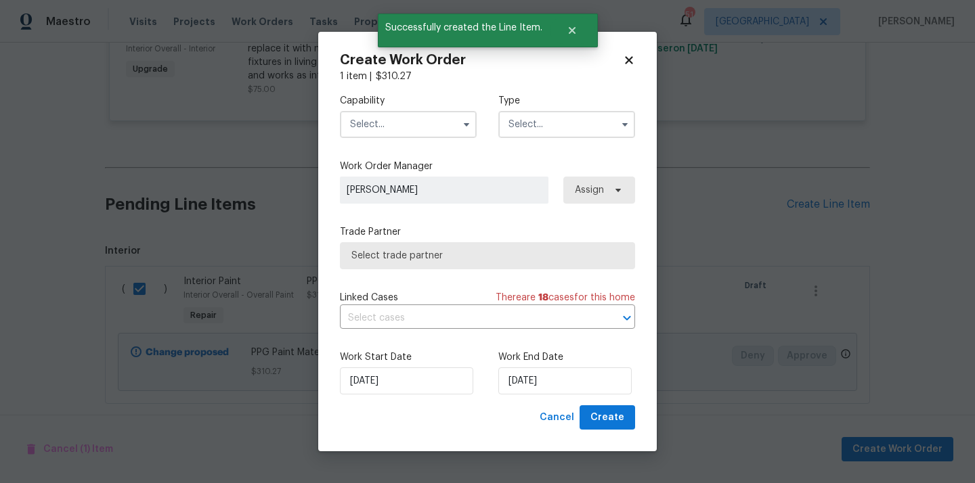
click at [437, 123] on input "text" at bounding box center [408, 124] width 137 height 27
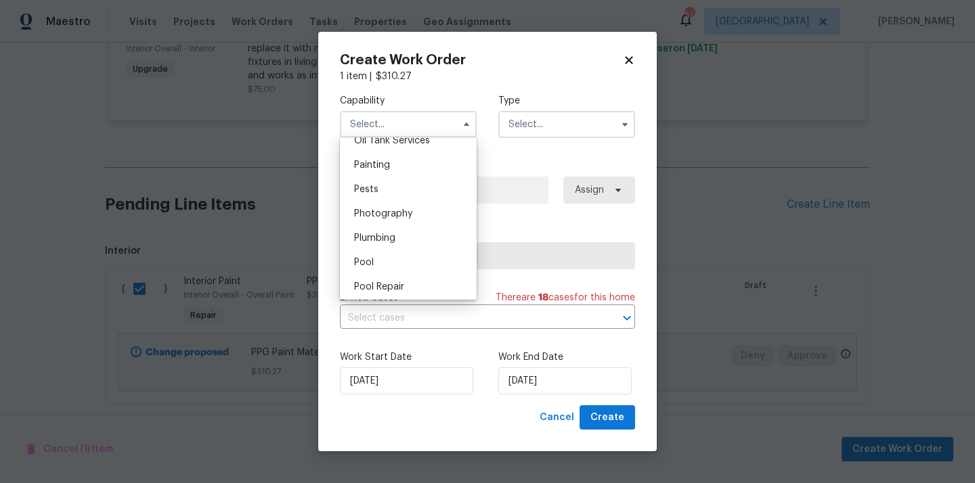
scroll to position [1088, 0]
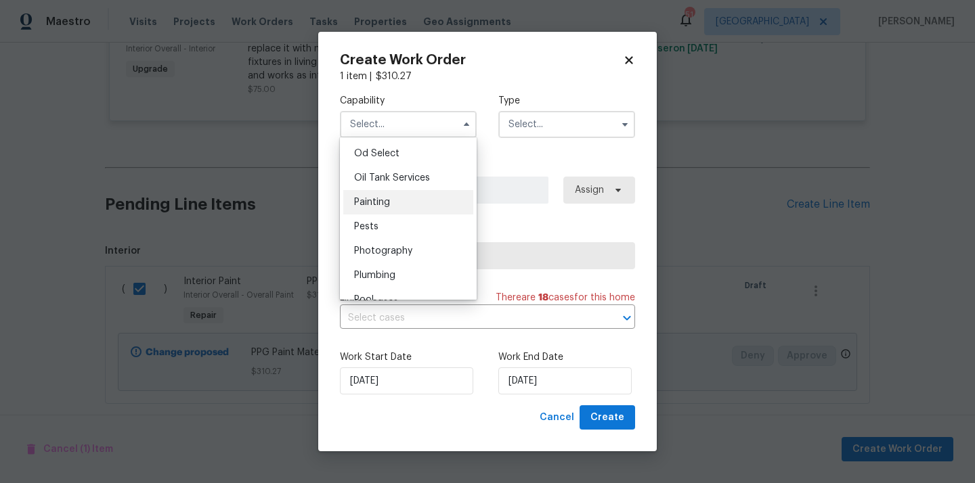
click at [398, 206] on div "Painting" at bounding box center [408, 202] width 130 height 24
type input "Painting"
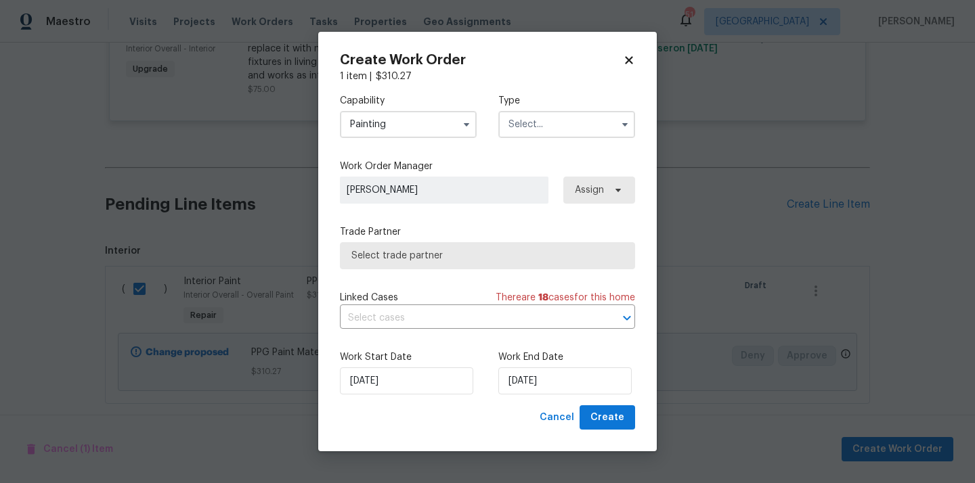
click at [577, 100] on label "Type" at bounding box center [566, 101] width 137 height 14
click at [554, 116] on input "text" at bounding box center [566, 124] width 137 height 27
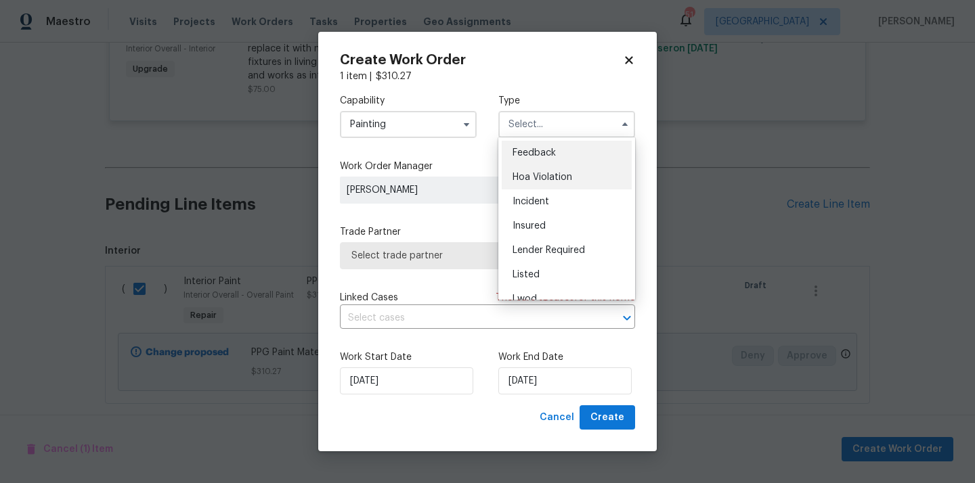
scroll to position [4, 0]
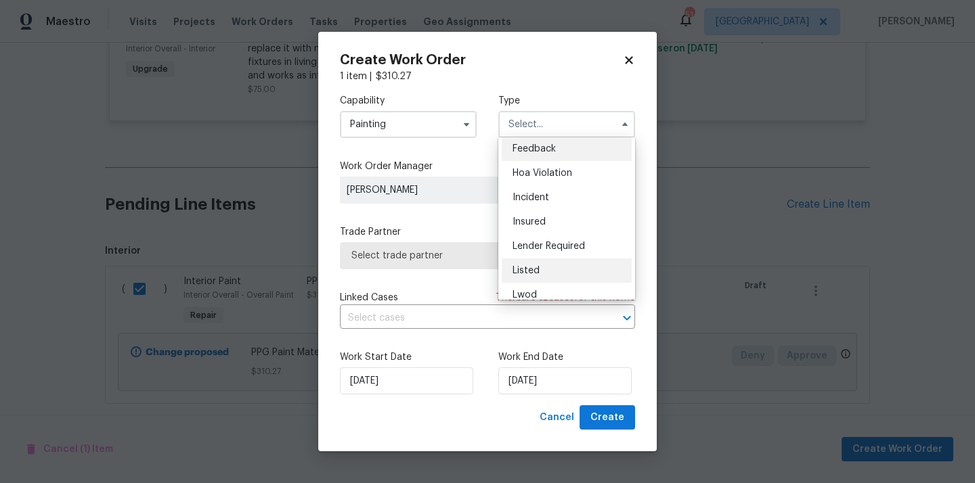
click at [548, 267] on div "Listed" at bounding box center [567, 271] width 130 height 24
type input "Listed"
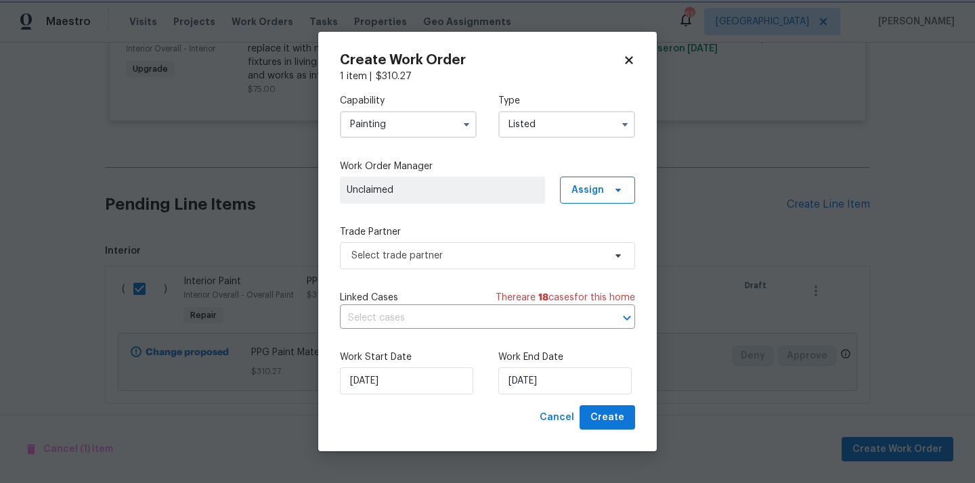
scroll to position [0, 0]
click at [587, 196] on span "Assign" at bounding box center [597, 190] width 75 height 27
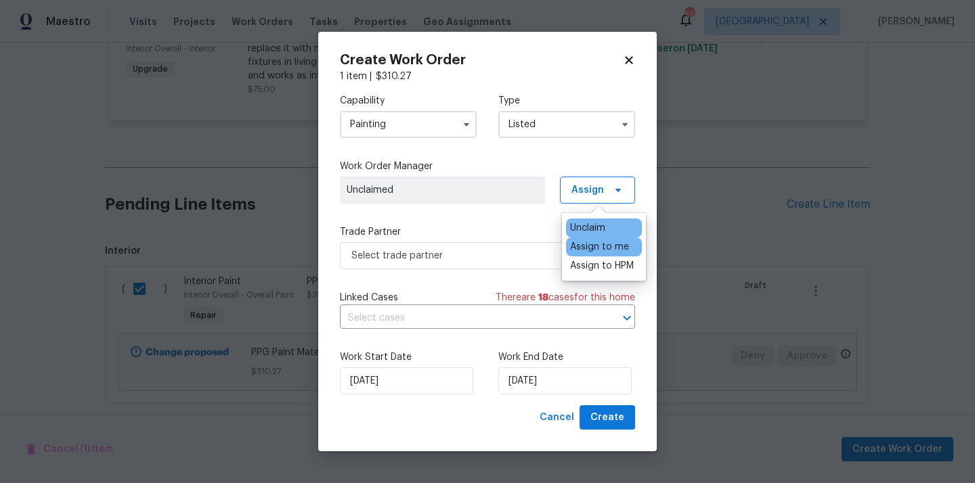
click at [591, 245] on div "Assign to me" at bounding box center [599, 247] width 59 height 14
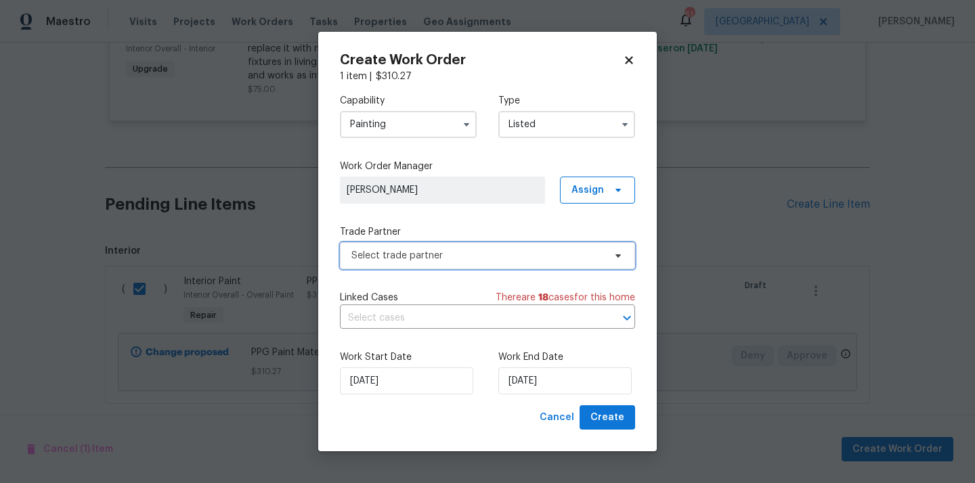
click at [476, 257] on span "Select trade partner" at bounding box center [477, 256] width 252 height 14
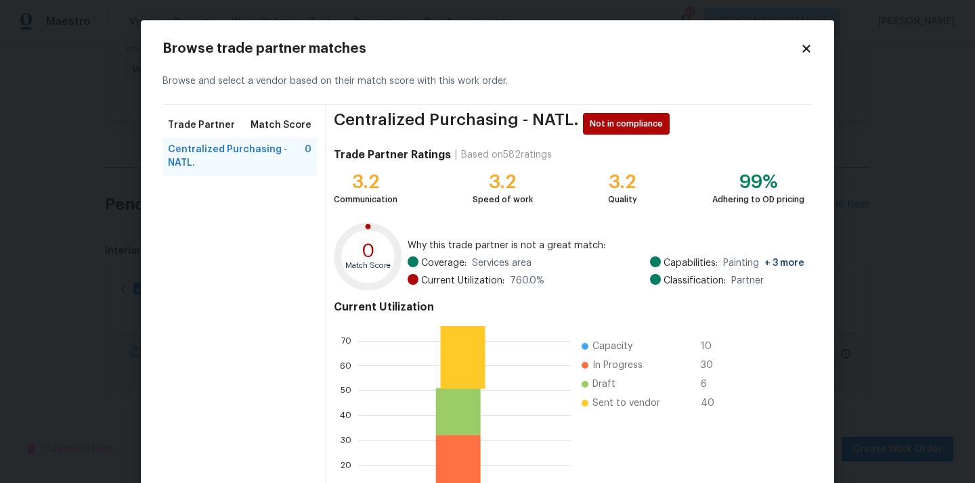
scroll to position [114, 0]
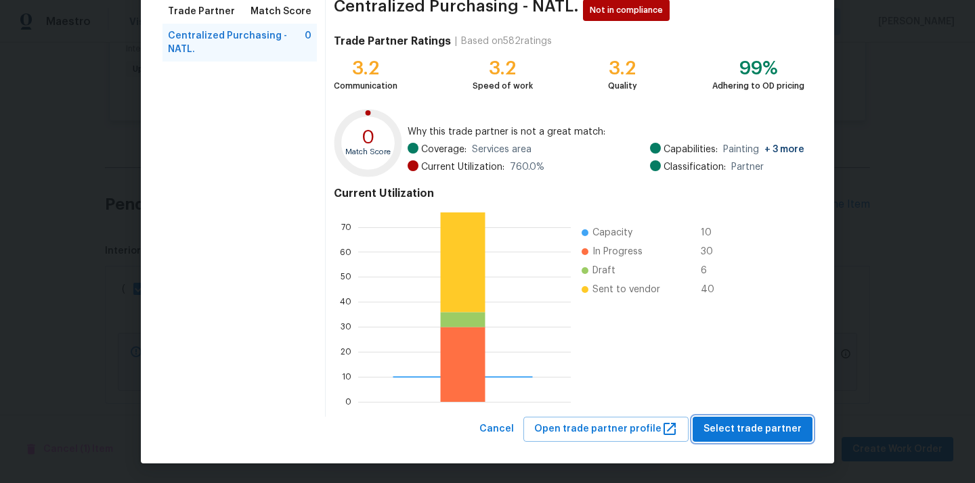
click at [739, 421] on span "Select trade partner" at bounding box center [752, 429] width 98 height 17
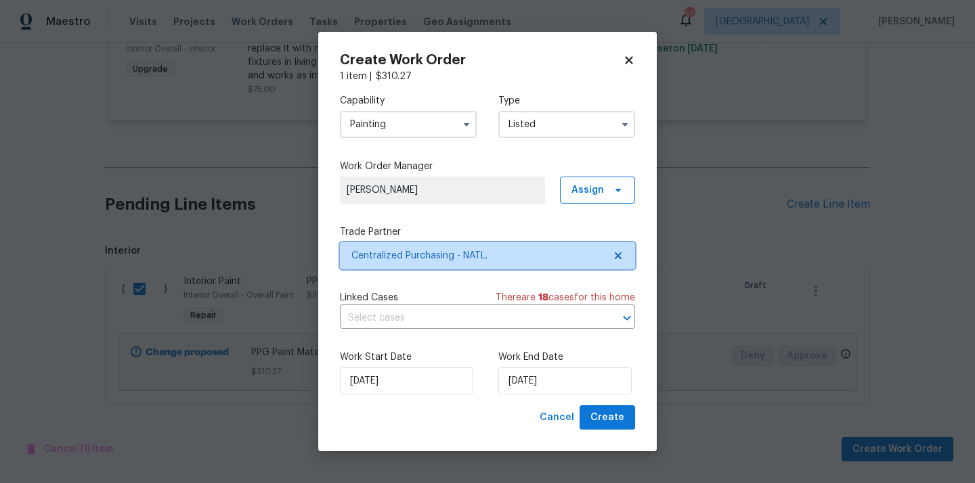
scroll to position [0, 0]
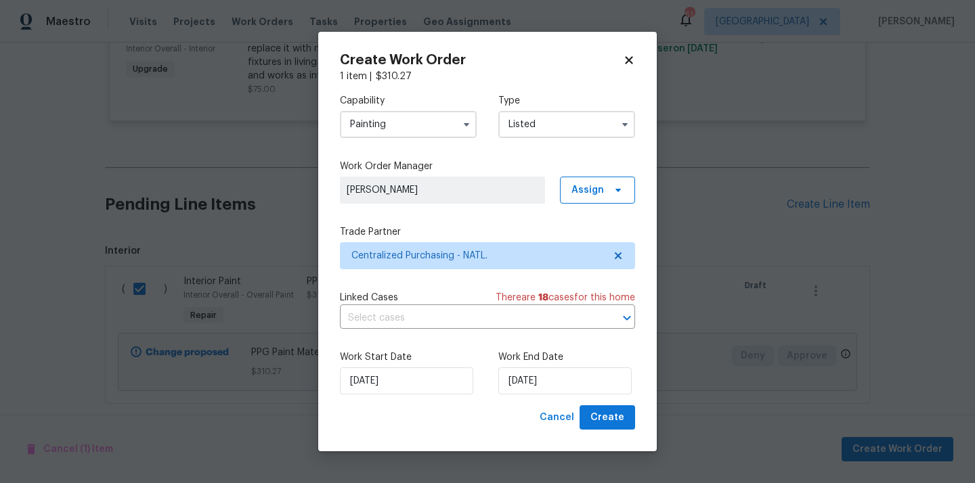
click at [625, 401] on div "Work Start Date [DATE] Work End Date [DATE]" at bounding box center [487, 373] width 295 height 66
click at [617, 413] on span "Create" at bounding box center [607, 418] width 34 height 17
checkbox input "false"
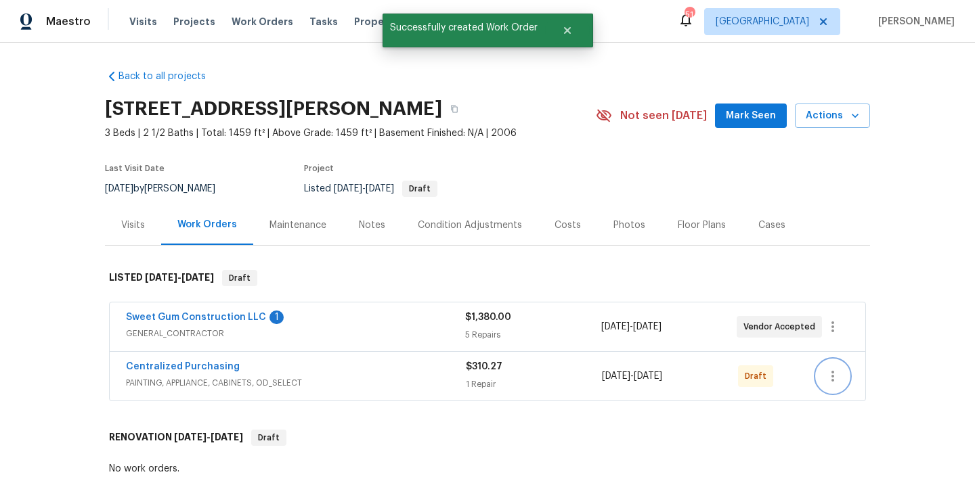
click at [836, 386] on button "button" at bounding box center [832, 376] width 32 height 32
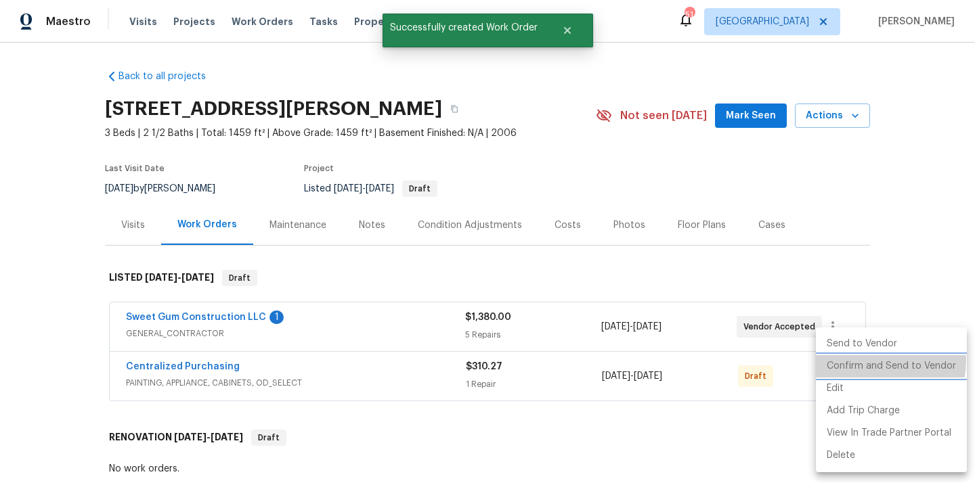
click at [862, 360] on li "Confirm and Send to Vendor" at bounding box center [891, 366] width 151 height 22
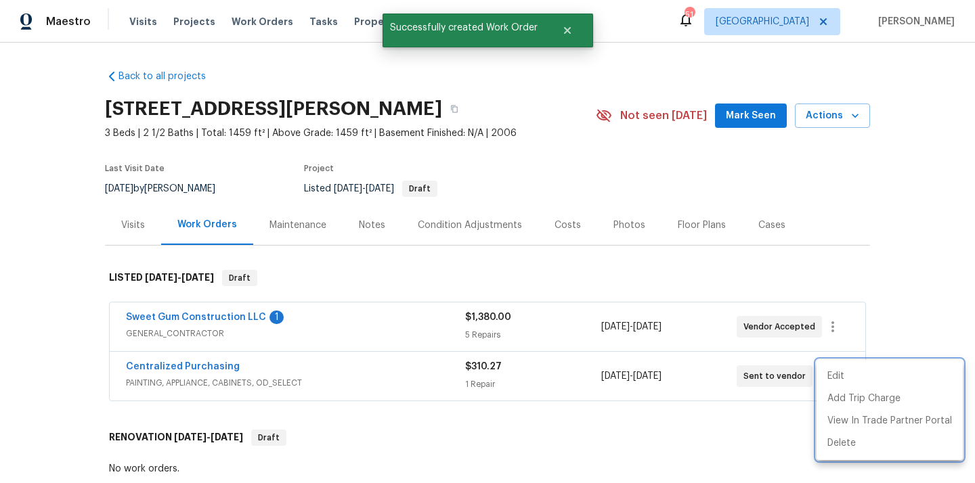
click at [219, 368] on div at bounding box center [487, 241] width 975 height 483
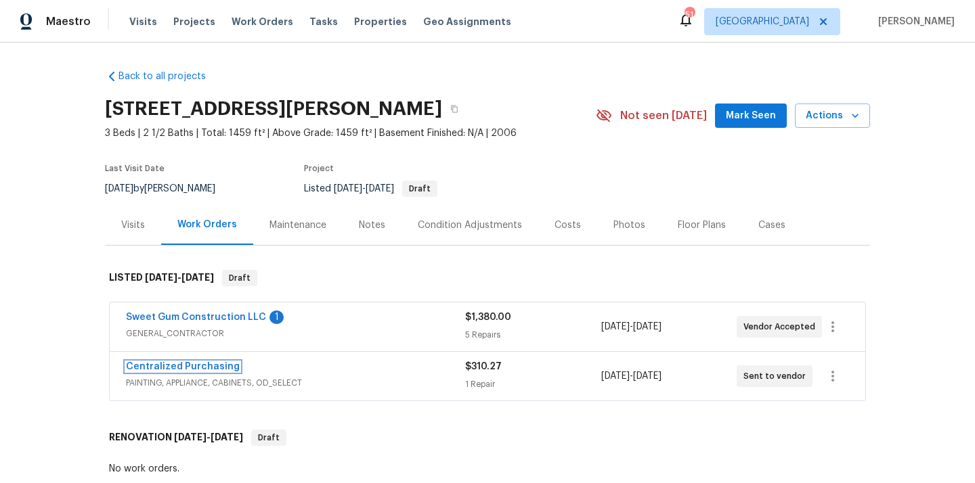
click at [219, 368] on link "Centralized Purchasing" at bounding box center [183, 366] width 114 height 9
